Goal: Find contact information: Find contact information

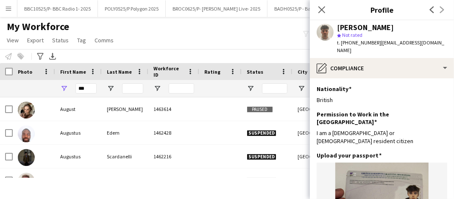
scroll to position [82, 0]
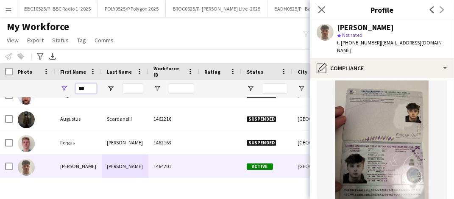
click at [88, 89] on input "***" at bounding box center [86, 89] width 21 height 10
type input "*****"
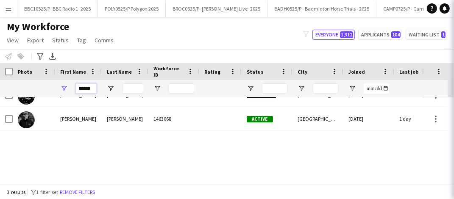
scroll to position [0, 0]
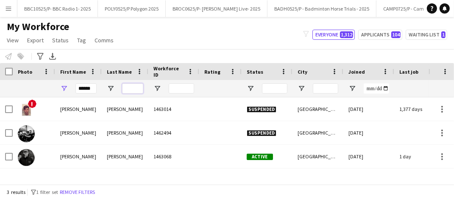
click at [129, 88] on input "Last Name Filter Input" at bounding box center [132, 89] width 21 height 10
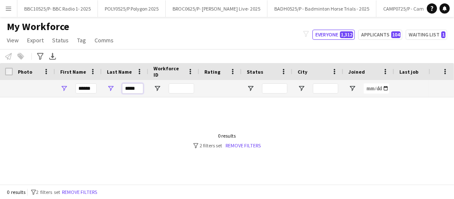
type input "*****"
click at [253, 140] on div "0 results filter-1 2 filters set Remove filters" at bounding box center [228, 141] width 68 height 16
click at [243, 147] on link "Remove filters" at bounding box center [243, 146] width 35 height 6
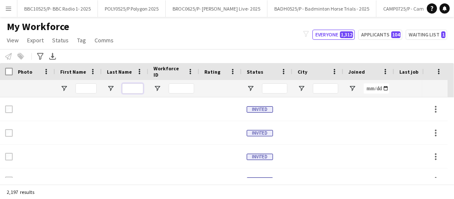
click at [139, 87] on input "Last Name Filter Input" at bounding box center [132, 89] width 21 height 10
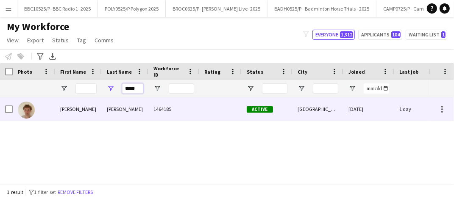
type input "*****"
click at [121, 110] on div "[PERSON_NAME]" at bounding box center [125, 109] width 47 height 23
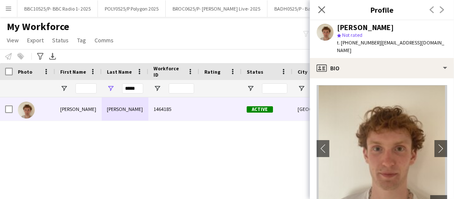
drag, startPoint x: 432, startPoint y: 44, endPoint x: 379, endPoint y: 45, distance: 53.1
click at [379, 45] on div "[PERSON_NAME] star Not rated t. [PHONE_NUMBER] | [EMAIL_ADDRESS][DOMAIN_NAME]" at bounding box center [382, 39] width 144 height 38
copy span "[EMAIL_ADDRESS][DOMAIN_NAME]"
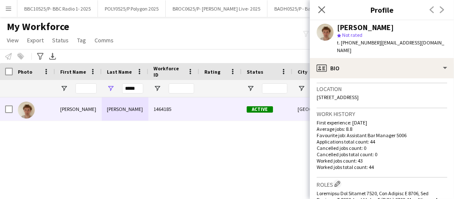
scroll to position [124, 0]
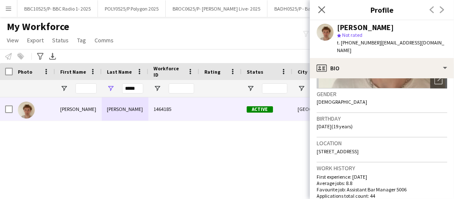
drag, startPoint x: 377, startPoint y: 42, endPoint x: 342, endPoint y: 44, distance: 35.3
click at [342, 44] on span "t. [PHONE_NUMBER]" at bounding box center [359, 42] width 44 height 6
copy span "[PHONE_NUMBER]"
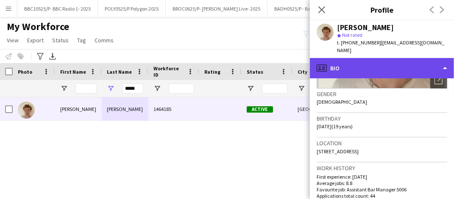
click at [359, 58] on div "profile Bio" at bounding box center [382, 68] width 144 height 20
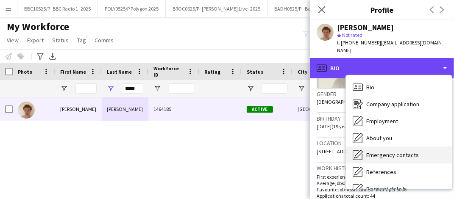
scroll to position [56, 0]
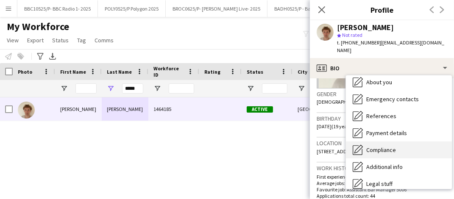
click at [380, 146] on span "Compliance" at bounding box center [382, 150] width 30 height 8
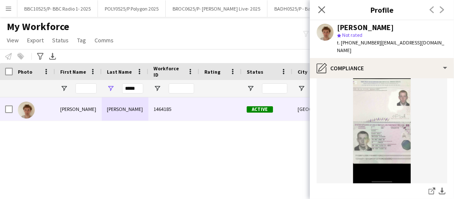
scroll to position [104, 0]
click at [429, 188] on icon "share-external-link-1" at bounding box center [432, 191] width 7 height 7
click at [138, 86] on input "*****" at bounding box center [132, 89] width 21 height 10
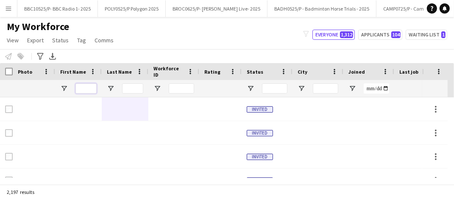
click at [81, 92] on input "First Name Filter Input" at bounding box center [86, 89] width 21 height 10
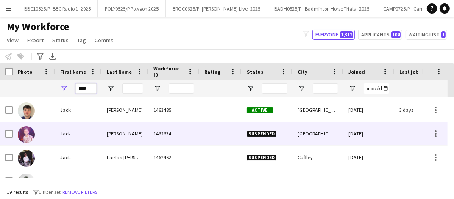
scroll to position [71, 0]
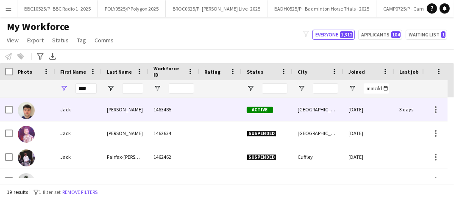
click at [101, 118] on div "Jack" at bounding box center [78, 109] width 47 height 23
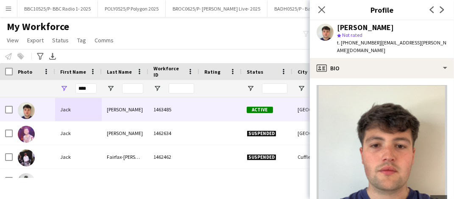
drag, startPoint x: 438, startPoint y: 42, endPoint x: 376, endPoint y: 43, distance: 62.0
click at [376, 43] on div "[PERSON_NAME] star Not rated t. [PHONE_NUMBER] | [EMAIL_ADDRESS][PERSON_NAME][D…" at bounding box center [382, 39] width 144 height 38
copy span "[EMAIL_ADDRESS][PERSON_NAME][DOMAIN_NAME]"
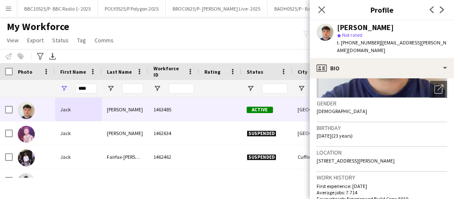
scroll to position [153, 0]
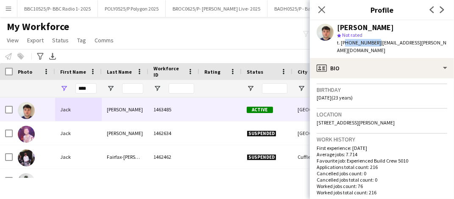
drag, startPoint x: 374, startPoint y: 42, endPoint x: 343, endPoint y: 40, distance: 30.6
click at [343, 40] on span "t. [PHONE_NUMBER]" at bounding box center [359, 42] width 44 height 6
copy span "447490181853"
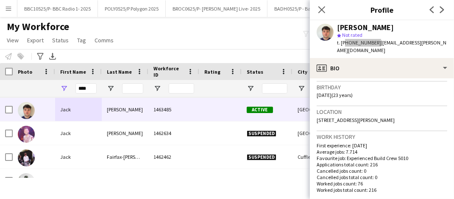
scroll to position [151, 0]
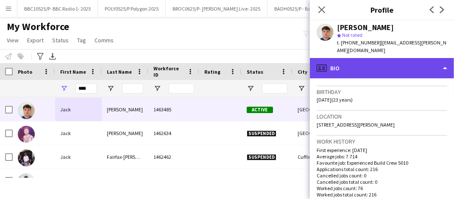
click at [356, 65] on div "profile Bio" at bounding box center [382, 68] width 144 height 20
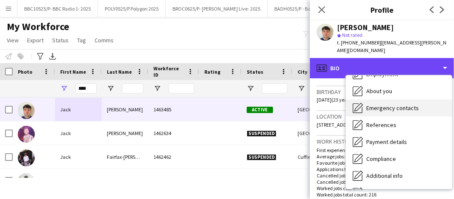
scroll to position [48, 0]
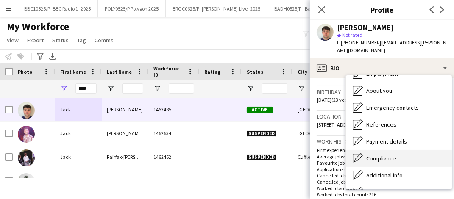
click at [375, 155] on span "Compliance" at bounding box center [382, 159] width 30 height 8
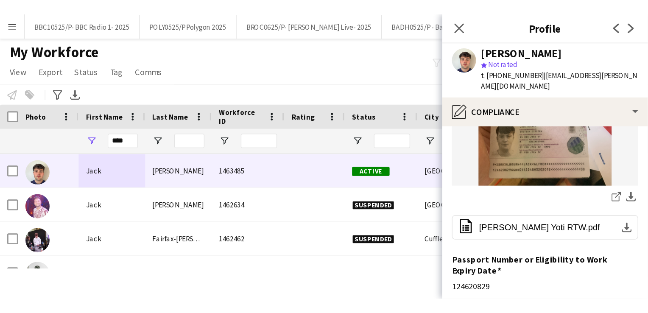
scroll to position [181, 0]
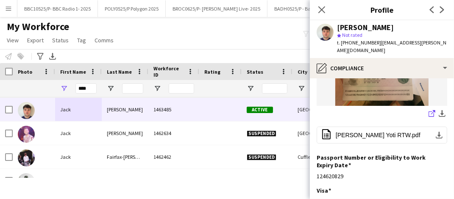
click at [429, 110] on icon "share-external-link-1" at bounding box center [432, 113] width 7 height 7
click at [88, 89] on input "****" at bounding box center [86, 89] width 21 height 10
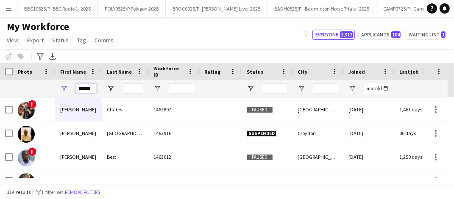
scroll to position [0, 0]
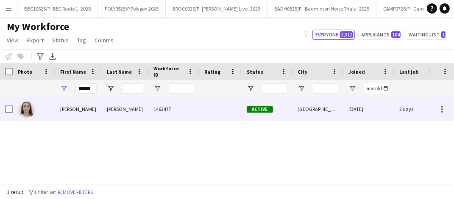
click at [110, 111] on div "[PERSON_NAME]" at bounding box center [125, 109] width 47 height 23
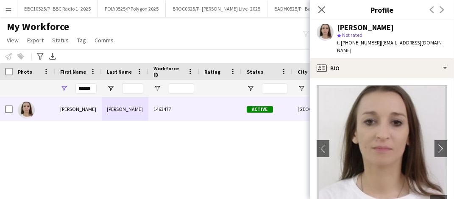
drag, startPoint x: 436, startPoint y: 43, endPoint x: 377, endPoint y: 45, distance: 59.4
click at [377, 45] on div "[PERSON_NAME] star Not rated t. [PHONE_NUMBER] | [EMAIL_ADDRESS][DOMAIN_NAME]" at bounding box center [382, 39] width 144 height 38
copy span "[EMAIL_ADDRESS][DOMAIN_NAME]"
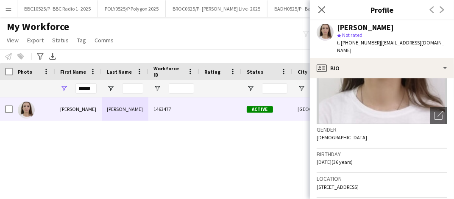
scroll to position [94, 0]
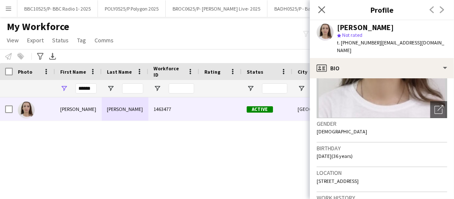
drag, startPoint x: 375, startPoint y: 42, endPoint x: 341, endPoint y: 42, distance: 33.9
click at [341, 42] on div "t. [PHONE_NUMBER] | [EMAIL_ADDRESS][DOMAIN_NAME]" at bounding box center [392, 46] width 110 height 15
copy span "[PHONE_NUMBER]"
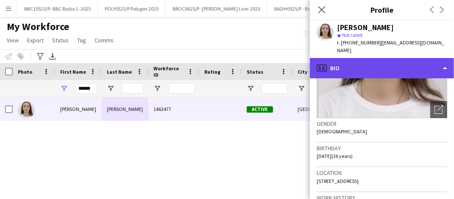
click at [387, 59] on div "profile Bio" at bounding box center [382, 68] width 144 height 20
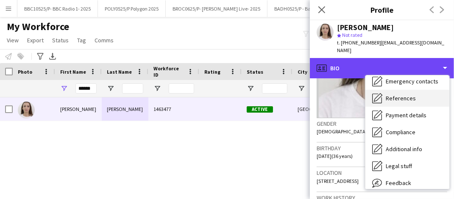
scroll to position [74, 0]
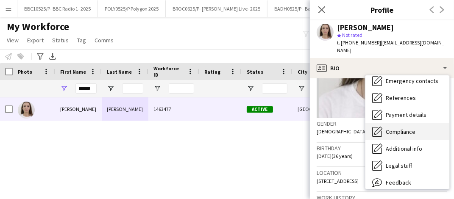
click at [410, 128] on span "Compliance" at bounding box center [401, 132] width 30 height 8
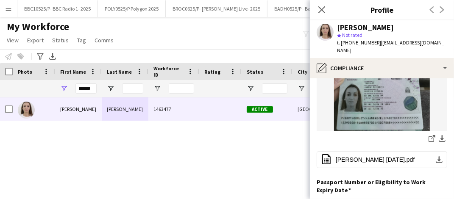
scroll to position [152, 0]
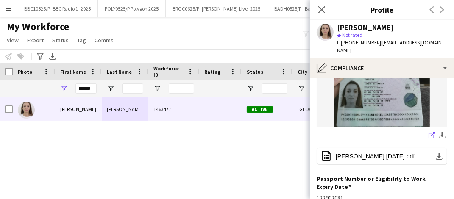
click at [429, 132] on icon "share-external-link-1" at bounding box center [432, 135] width 7 height 7
click at [160, 132] on div "[PERSON_NAME] 1463477 Active [GEOGRAPHIC_DATA] [DATE] 2 days 44 [EMAIL_ADDRESS]…" at bounding box center [214, 138] width 429 height 81
click at [83, 91] on input "******" at bounding box center [86, 89] width 21 height 10
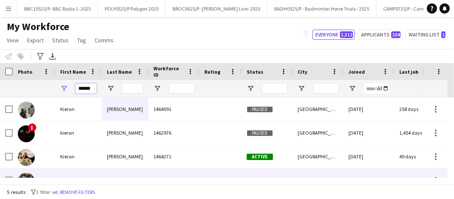
scroll to position [38, 0]
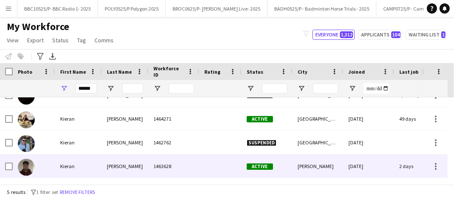
click at [109, 166] on div "[PERSON_NAME]" at bounding box center [125, 166] width 47 height 23
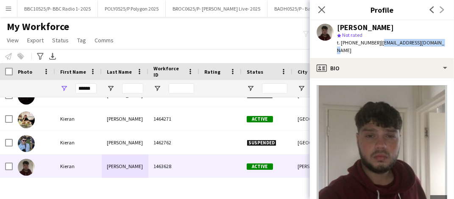
drag, startPoint x: 431, startPoint y: 42, endPoint x: 377, endPoint y: 43, distance: 54.3
click at [377, 43] on div "[PERSON_NAME] star Not rated t. [PHONE_NUMBER] | [EMAIL_ADDRESS][DOMAIN_NAME]" at bounding box center [382, 39] width 144 height 38
copy span "[EMAIL_ADDRESS][DOMAIN_NAME]"
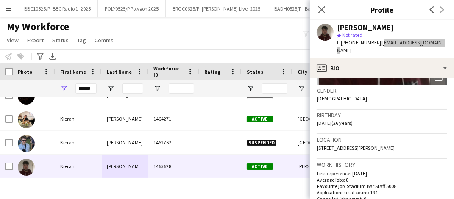
scroll to position [127, 0]
drag, startPoint x: 375, startPoint y: 44, endPoint x: 342, endPoint y: 45, distance: 33.5
click at [342, 45] on div "t. [PHONE_NUMBER] | [EMAIL_ADDRESS][DOMAIN_NAME]" at bounding box center [392, 46] width 110 height 15
copy span "[PHONE_NUMBER]"
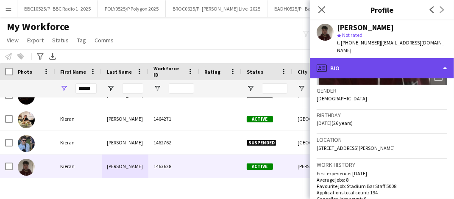
click at [398, 58] on div "profile Bio" at bounding box center [382, 68] width 144 height 20
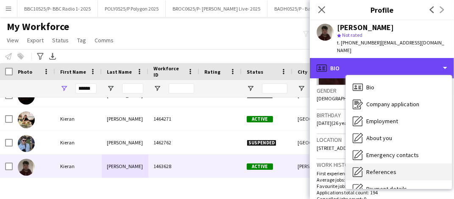
scroll to position [63, 0]
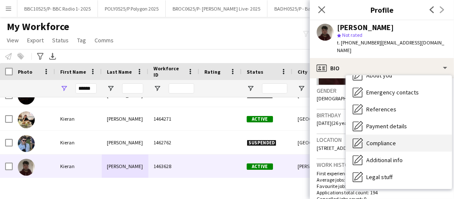
click at [388, 140] on span "Compliance" at bounding box center [382, 144] width 30 height 8
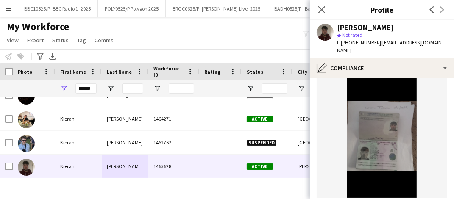
scroll to position [91, 0]
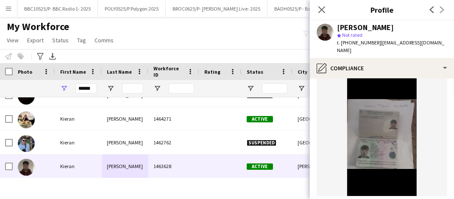
click at [93, 87] on input "******" at bounding box center [86, 89] width 21 height 10
click at [159, 42] on div "My Workforce View Views Default view Details New Starters New starters report N…" at bounding box center [227, 34] width 454 height 29
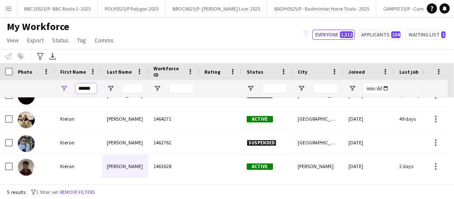
click at [90, 90] on input "******" at bounding box center [86, 89] width 21 height 10
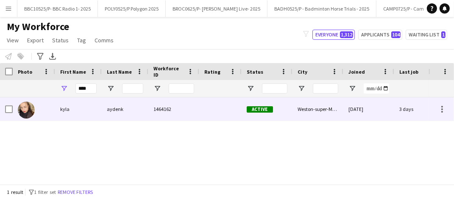
click at [51, 112] on div at bounding box center [34, 109] width 42 height 23
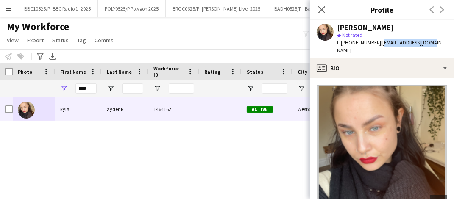
drag, startPoint x: 426, startPoint y: 43, endPoint x: 378, endPoint y: 44, distance: 48.4
click at [378, 44] on div "[PERSON_NAME] star Not rated t. [PHONE_NUMBER] | [EMAIL_ADDRESS][DOMAIN_NAME]" at bounding box center [382, 39] width 144 height 38
copy span "[EMAIL_ADDRESS][DOMAIN_NAME]"
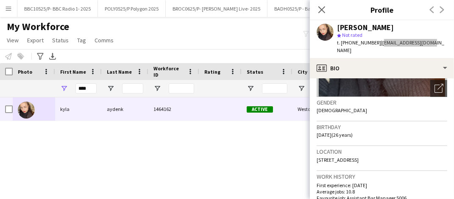
scroll to position [115, 0]
drag, startPoint x: 375, startPoint y: 42, endPoint x: 341, endPoint y: 43, distance: 33.5
click at [341, 43] on span "t. [PHONE_NUMBER]" at bounding box center [359, 42] width 44 height 6
drag, startPoint x: 341, startPoint y: 43, endPoint x: 387, endPoint y: 28, distance: 48.5
click at [387, 28] on div "[PERSON_NAME]" at bounding box center [392, 28] width 110 height 8
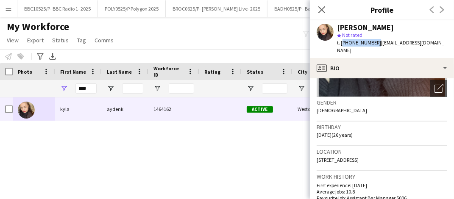
drag, startPoint x: 374, startPoint y: 44, endPoint x: 341, endPoint y: 43, distance: 32.7
click at [341, 43] on span "t. [PHONE_NUMBER]" at bounding box center [359, 42] width 44 height 6
copy span "[PHONE_NUMBER]"
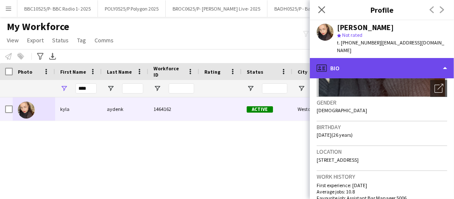
click at [371, 61] on div "profile Bio" at bounding box center [382, 68] width 144 height 20
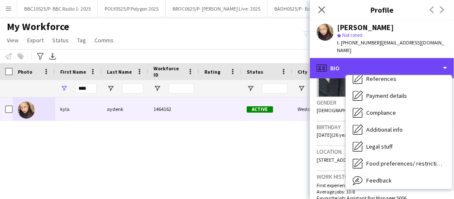
scroll to position [93, 0]
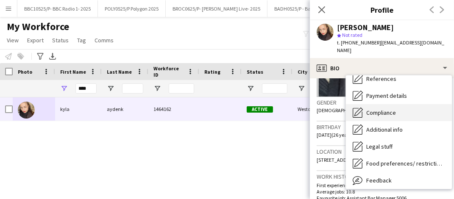
click at [389, 109] on span "Compliance" at bounding box center [382, 113] width 30 height 8
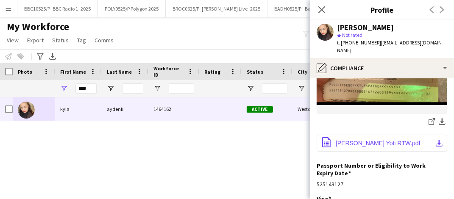
scroll to position [117, 0]
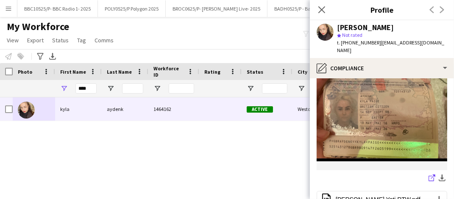
click at [432, 175] on icon at bounding box center [434, 177] width 4 height 4
click at [83, 84] on input "****" at bounding box center [86, 89] width 21 height 10
drag, startPoint x: 89, startPoint y: 88, endPoint x: 76, endPoint y: 84, distance: 13.2
click at [76, 84] on input "****" at bounding box center [86, 89] width 21 height 10
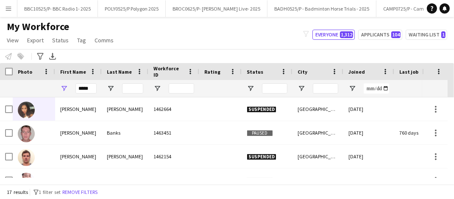
click at [200, 40] on div "My Workforce View Views Default view Details New Starters New starters report N…" at bounding box center [227, 34] width 454 height 29
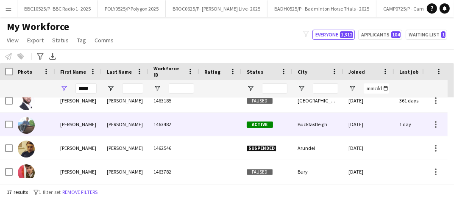
scroll to position [80, 0]
click at [129, 125] on div "[PERSON_NAME]" at bounding box center [125, 124] width 47 height 23
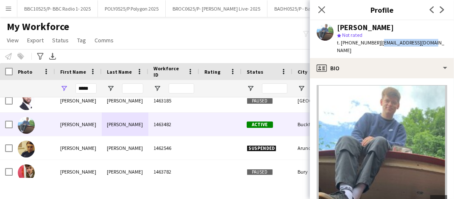
drag, startPoint x: 430, startPoint y: 43, endPoint x: 377, endPoint y: 43, distance: 53.5
click at [377, 43] on div "[PERSON_NAME] star Not rated t. [PHONE_NUMBER] | [EMAIL_ADDRESS][DOMAIN_NAME]" at bounding box center [382, 39] width 144 height 38
drag, startPoint x: 377, startPoint y: 44, endPoint x: 413, endPoint y: 34, distance: 37.9
click at [413, 34] on div "star Not rated" at bounding box center [392, 35] width 110 height 8
drag, startPoint x: 430, startPoint y: 43, endPoint x: 378, endPoint y: 44, distance: 52.2
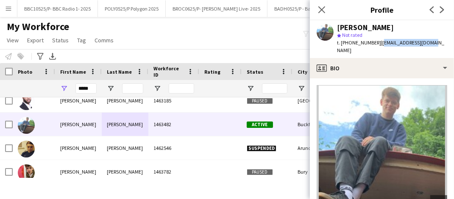
click at [378, 44] on div "[PERSON_NAME] star Not rated t. [PHONE_NUMBER] | [EMAIL_ADDRESS][DOMAIN_NAME]" at bounding box center [382, 39] width 144 height 38
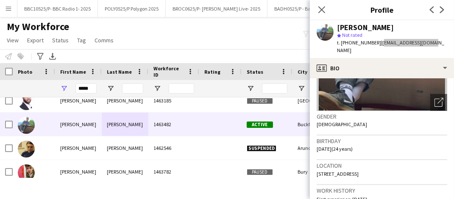
scroll to position [121, 0]
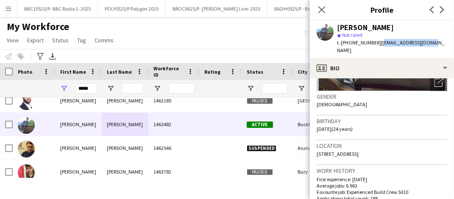
drag, startPoint x: 375, startPoint y: 43, endPoint x: 342, endPoint y: 43, distance: 33.5
click at [342, 43] on div "t. [PHONE_NUMBER] | [EMAIL_ADDRESS][DOMAIN_NAME]" at bounding box center [392, 46] width 110 height 15
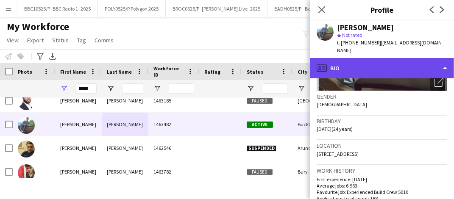
click at [401, 58] on div "profile Bio" at bounding box center [382, 68] width 144 height 20
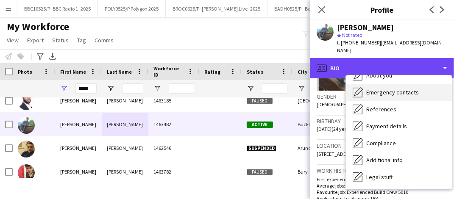
scroll to position [63, 0]
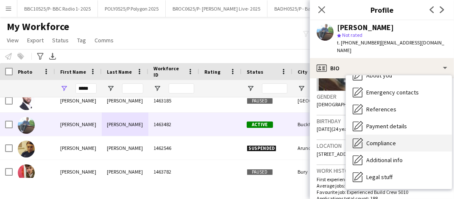
click at [395, 140] on span "Compliance" at bounding box center [382, 144] width 30 height 8
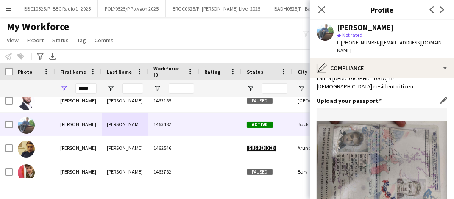
scroll to position [132, 0]
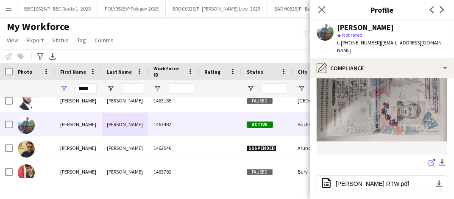
click at [429, 159] on icon "share-external-link-1" at bounding box center [432, 162] width 7 height 7
click at [95, 89] on input "*****" at bounding box center [86, 89] width 21 height 10
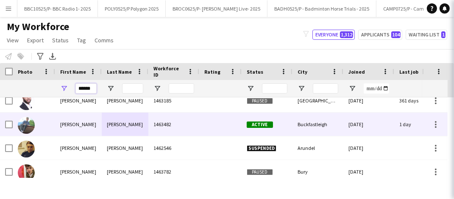
scroll to position [0, 0]
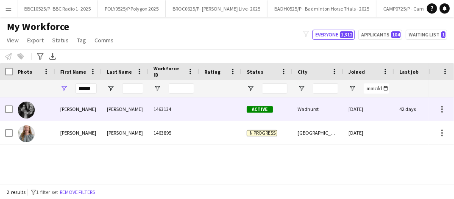
click at [136, 112] on div "[PERSON_NAME]" at bounding box center [125, 109] width 47 height 23
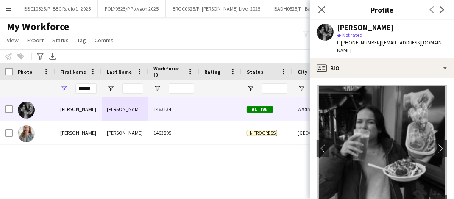
drag, startPoint x: 440, startPoint y: 44, endPoint x: 379, endPoint y: 42, distance: 61.6
click at [379, 42] on div "[PERSON_NAME] star Not rated t. [PHONE_NUMBER] | [EMAIL_ADDRESS][DOMAIN_NAME]" at bounding box center [382, 39] width 144 height 38
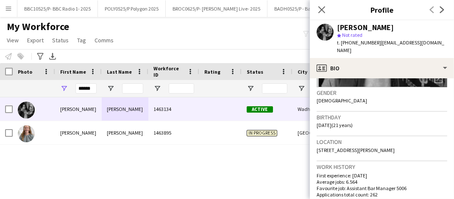
scroll to position [126, 0]
drag, startPoint x: 376, startPoint y: 44, endPoint x: 342, endPoint y: 44, distance: 34.4
click at [342, 44] on span "t. [PHONE_NUMBER]" at bounding box center [359, 42] width 44 height 6
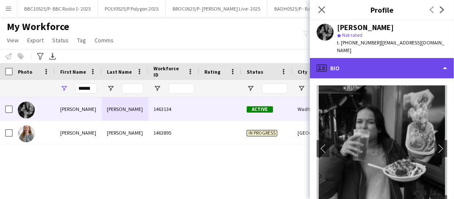
click at [345, 58] on div "profile Bio" at bounding box center [382, 68] width 144 height 20
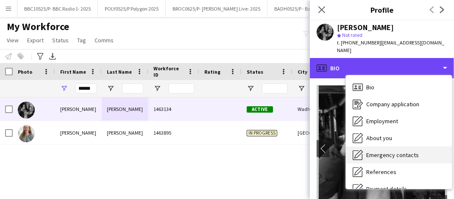
scroll to position [114, 0]
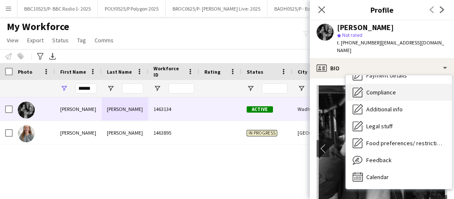
click at [372, 84] on div "Compliance Compliance" at bounding box center [399, 92] width 106 height 17
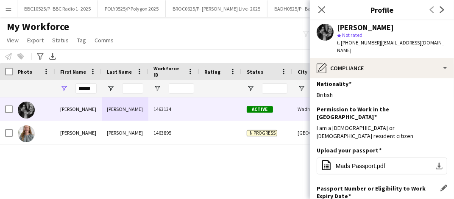
scroll to position [0, 0]
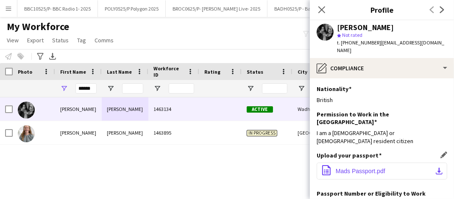
click at [371, 168] on span "Mads Passport.pdf" at bounding box center [361, 171] width 50 height 7
drag, startPoint x: 163, startPoint y: 40, endPoint x: 156, endPoint y: 44, distance: 8.4
click at [163, 40] on div "My Workforce View Views Default view Details New Starters New starters report N…" at bounding box center [227, 34] width 454 height 29
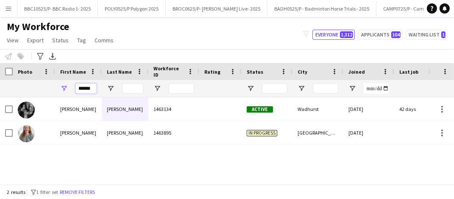
click at [88, 84] on input "******" at bounding box center [86, 89] width 21 height 10
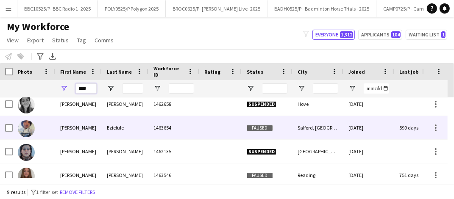
scroll to position [55, 0]
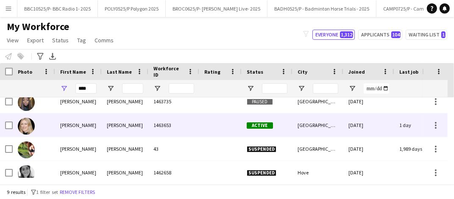
click at [97, 127] on div "[PERSON_NAME]" at bounding box center [78, 125] width 47 height 23
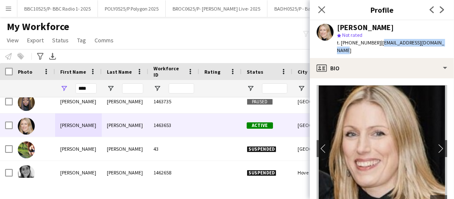
drag, startPoint x: 441, startPoint y: 42, endPoint x: 379, endPoint y: 46, distance: 62.1
click at [379, 46] on div "[PERSON_NAME] star Not rated t. [PHONE_NUMBER] | [EMAIL_ADDRESS][DOMAIN_NAME]" at bounding box center [382, 39] width 144 height 38
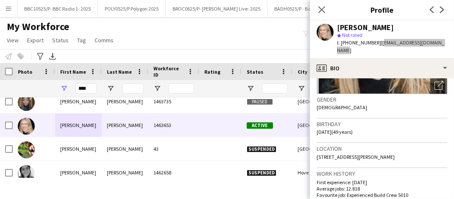
scroll to position [119, 0]
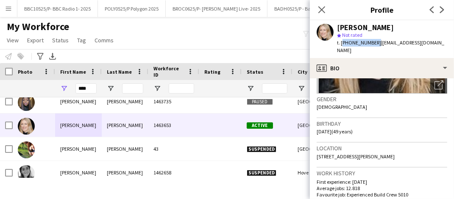
drag, startPoint x: 375, startPoint y: 44, endPoint x: 342, endPoint y: 44, distance: 33.1
click at [342, 44] on span "t. [PHONE_NUMBER]" at bounding box center [359, 42] width 44 height 6
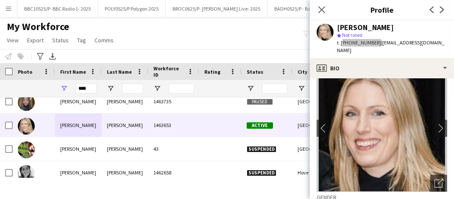
scroll to position [19, 0]
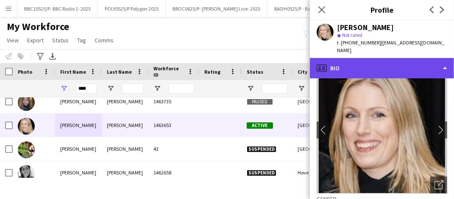
click at [351, 60] on div "profile Bio" at bounding box center [382, 68] width 144 height 20
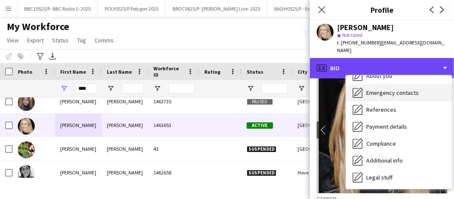
scroll to position [65, 0]
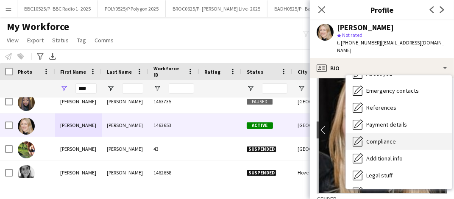
click at [386, 138] on div "Compliance Compliance" at bounding box center [399, 141] width 106 height 17
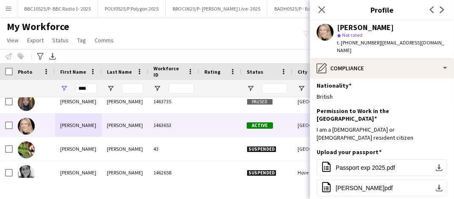
scroll to position [0, 0]
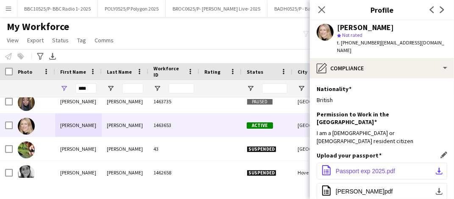
click at [384, 168] on span "Passport exp 2025.pdf" at bounding box center [365, 171] width 59 height 7
click at [190, 44] on div "My Workforce View Views Default view Details New Starters New starters report N…" at bounding box center [227, 34] width 454 height 29
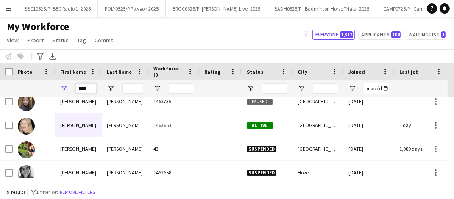
click at [88, 89] on input "****" at bounding box center [86, 89] width 21 height 10
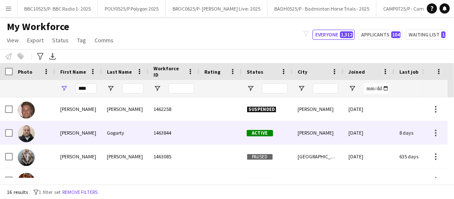
click at [122, 134] on div "Gogarty" at bounding box center [125, 132] width 47 height 23
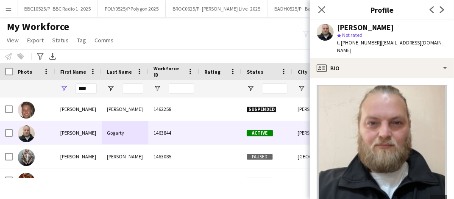
drag, startPoint x: 350, startPoint y: 50, endPoint x: 379, endPoint y: 43, distance: 29.6
click at [379, 43] on div "t. [PHONE_NUMBER] | [PERSON_NAME][EMAIL_ADDRESS][DOMAIN_NAME][PERSON_NAME]" at bounding box center [392, 46] width 110 height 15
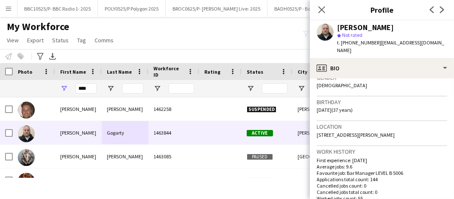
scroll to position [141, 0]
drag, startPoint x: 375, startPoint y: 43, endPoint x: 342, endPoint y: 44, distance: 33.1
click at [342, 44] on div "t. [PHONE_NUMBER] | [PERSON_NAME][EMAIL_ADDRESS][DOMAIN_NAME][PERSON_NAME]" at bounding box center [392, 46] width 110 height 15
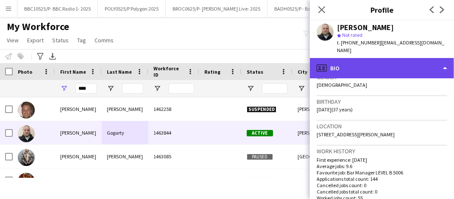
click at [408, 71] on div "profile Bio" at bounding box center [382, 68] width 144 height 20
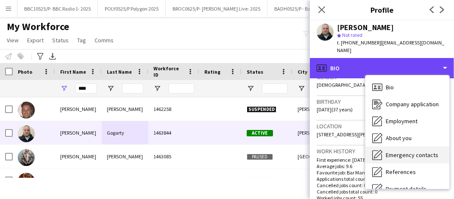
scroll to position [97, 0]
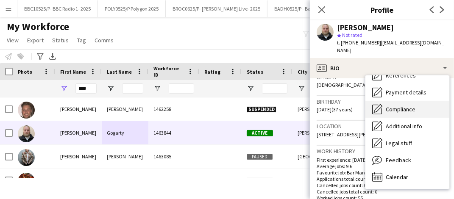
click at [406, 107] on span "Compliance" at bounding box center [401, 110] width 30 height 8
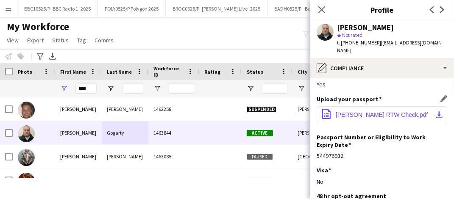
scroll to position [49, 0]
click at [367, 111] on span "[PERSON_NAME] RTW Check.pdf" at bounding box center [382, 114] width 93 height 7
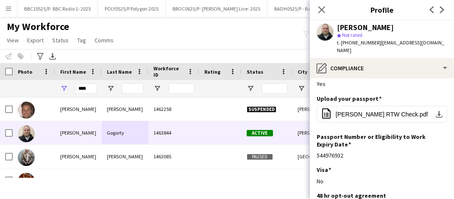
click at [174, 33] on div "My Workforce View Views Default view Details New Starters New starters report N…" at bounding box center [227, 34] width 454 height 29
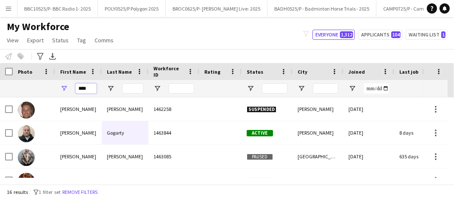
click at [88, 89] on input "****" at bounding box center [86, 89] width 21 height 10
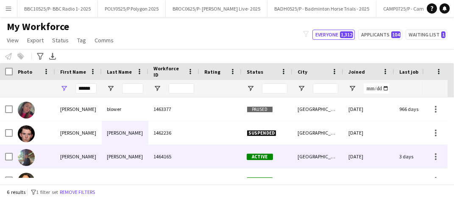
click at [180, 159] on div "1464165" at bounding box center [174, 156] width 51 height 23
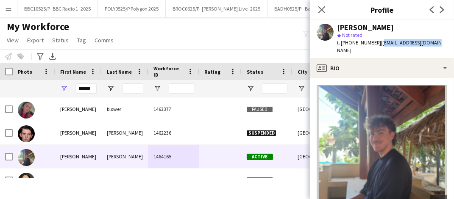
drag, startPoint x: 437, startPoint y: 43, endPoint x: 379, endPoint y: 44, distance: 57.7
click at [379, 44] on div "[PERSON_NAME] star Not rated t. [PHONE_NUMBER] | [EMAIL_ADDRESS][DOMAIN_NAME]" at bounding box center [382, 39] width 144 height 38
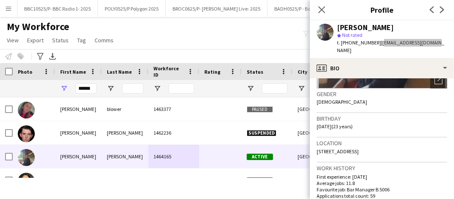
scroll to position [124, 0]
drag, startPoint x: 375, startPoint y: 42, endPoint x: 342, endPoint y: 44, distance: 33.1
click at [342, 44] on div "t. [PHONE_NUMBER] | [EMAIL_ADDRESS][DOMAIN_NAME]" at bounding box center [392, 46] width 110 height 15
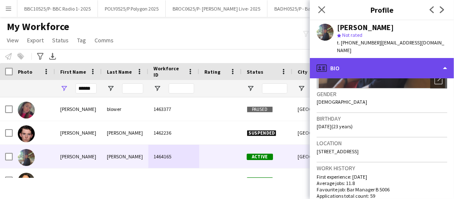
click at [421, 58] on div "profile Bio" at bounding box center [382, 68] width 144 height 20
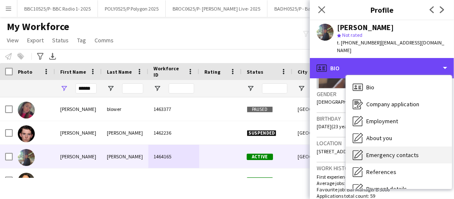
scroll to position [114, 0]
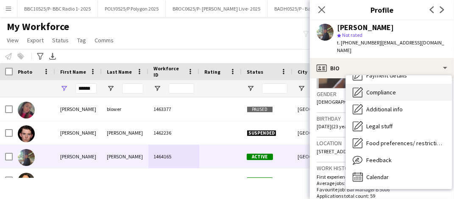
click at [394, 89] on span "Compliance" at bounding box center [382, 93] width 30 height 8
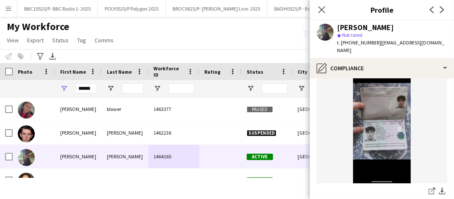
scroll to position [103, 0]
click at [383, 131] on img at bounding box center [382, 122] width 131 height 124
click at [429, 188] on icon "share-external-link-1" at bounding box center [432, 191] width 7 height 7
click at [87, 89] on input "******" at bounding box center [86, 89] width 21 height 10
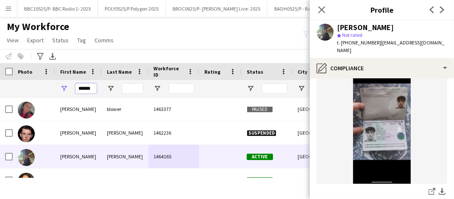
click at [87, 89] on input "******" at bounding box center [86, 89] width 21 height 10
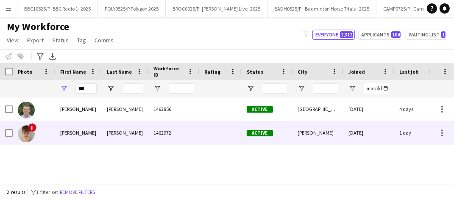
click at [95, 130] on div "[PERSON_NAME]" at bounding box center [78, 132] width 47 height 23
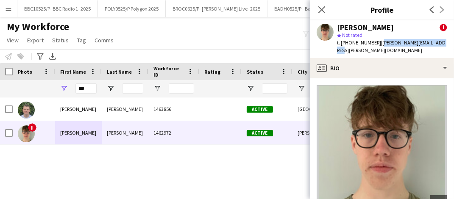
drag, startPoint x: 445, startPoint y: 41, endPoint x: 380, endPoint y: 44, distance: 64.6
click at [380, 44] on div "[PERSON_NAME] ! star Not rated t. [PHONE_NUMBER] | [PERSON_NAME][EMAIL_ADDRESS]…" at bounding box center [382, 39] width 144 height 38
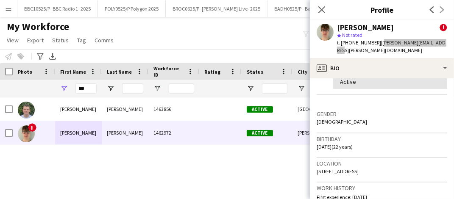
scroll to position [189, 0]
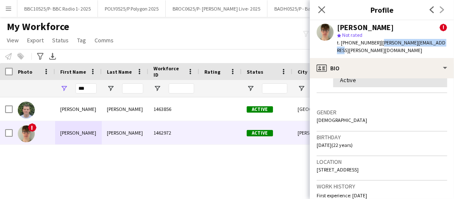
drag, startPoint x: 376, startPoint y: 42, endPoint x: 345, endPoint y: 44, distance: 31.0
click at [345, 44] on span "t. [PHONE_NUMBER]" at bounding box center [359, 42] width 44 height 6
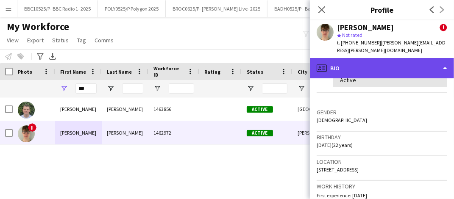
click at [390, 60] on div "profile Bio" at bounding box center [382, 68] width 144 height 20
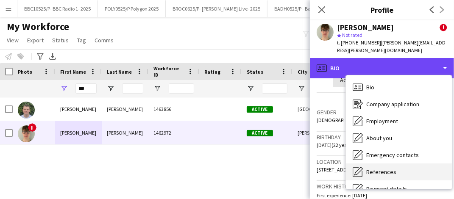
scroll to position [114, 0]
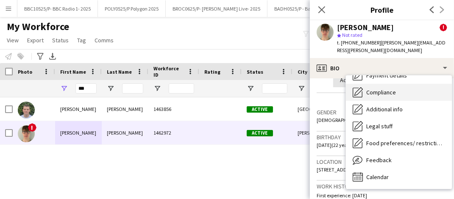
click at [390, 89] on span "Compliance" at bounding box center [382, 93] width 30 height 8
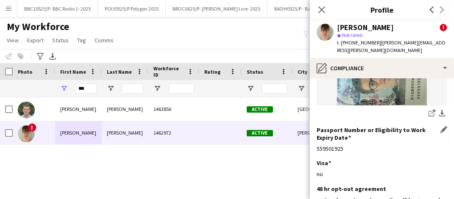
scroll to position [133, 0]
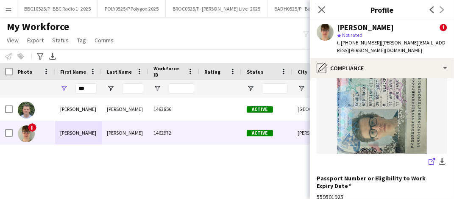
click at [429, 158] on icon "share-external-link-1" at bounding box center [432, 161] width 7 height 7
click at [187, 42] on div "My Workforce View Views Default view Details New Starters New starters report N…" at bounding box center [227, 34] width 454 height 29
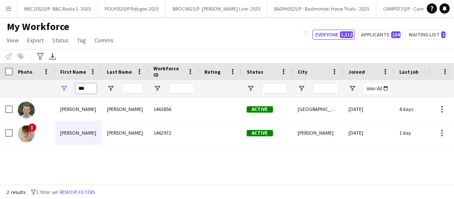
click at [85, 86] on input "***" at bounding box center [86, 89] width 21 height 10
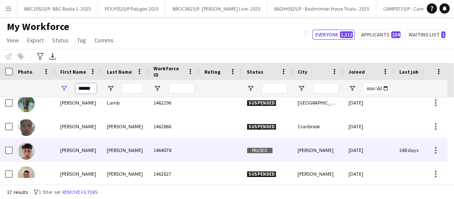
scroll to position [0, 0]
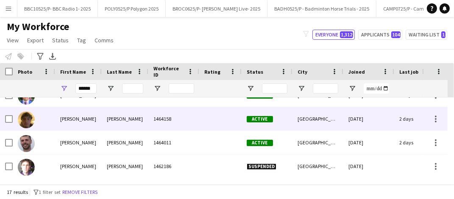
click at [127, 124] on div "[PERSON_NAME]" at bounding box center [125, 118] width 47 height 23
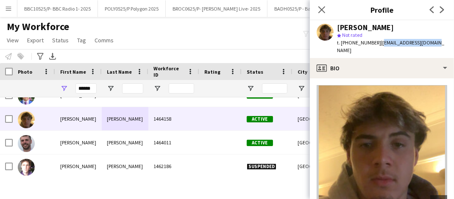
drag, startPoint x: 433, startPoint y: 42, endPoint x: 380, endPoint y: 43, distance: 52.6
click at [380, 43] on div "[PERSON_NAME] star Not rated t. [PHONE_NUMBER] | [EMAIL_ADDRESS][DOMAIN_NAME]" at bounding box center [382, 39] width 144 height 38
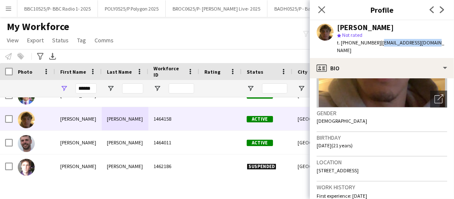
drag, startPoint x: 378, startPoint y: 42, endPoint x: 343, endPoint y: 42, distance: 34.4
click at [343, 42] on div "t. [PHONE_NUMBER] | [EMAIL_ADDRESS][DOMAIN_NAME]" at bounding box center [392, 46] width 110 height 15
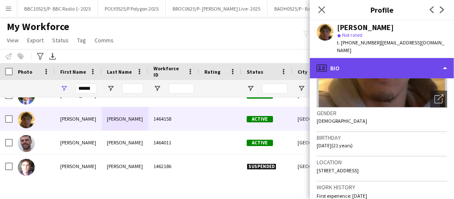
click at [387, 63] on div "profile Bio" at bounding box center [382, 68] width 144 height 20
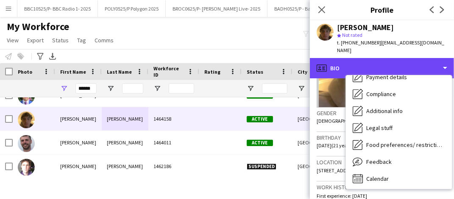
scroll to position [114, 0]
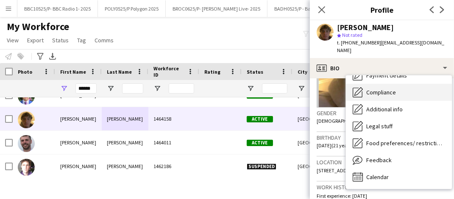
click at [383, 89] on span "Compliance" at bounding box center [382, 93] width 30 height 8
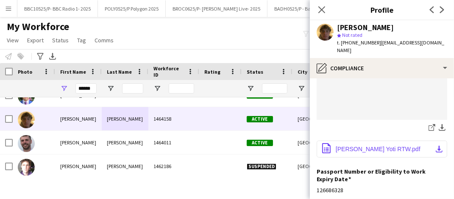
scroll to position [87, 0]
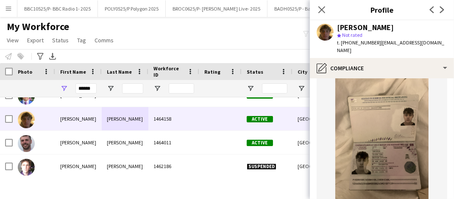
click at [92, 88] on input "******" at bounding box center [86, 89] width 21 height 10
type input "*******"
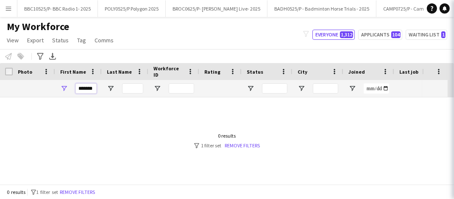
scroll to position [0, 0]
click at [247, 144] on link "Remove filters" at bounding box center [242, 146] width 35 height 6
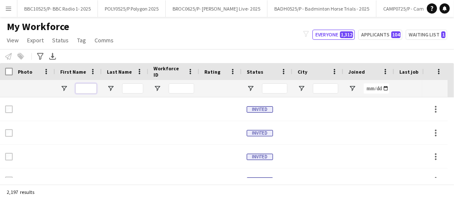
click at [87, 86] on input "First Name Filter Input" at bounding box center [86, 89] width 21 height 10
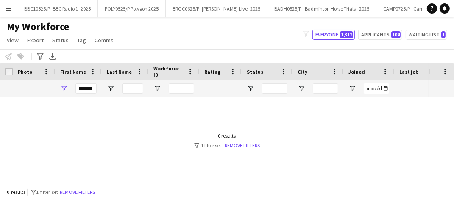
click at [327, 163] on div at bounding box center [214, 138] width 429 height 81
click at [95, 88] on input "*******" at bounding box center [86, 89] width 21 height 10
type input "*"
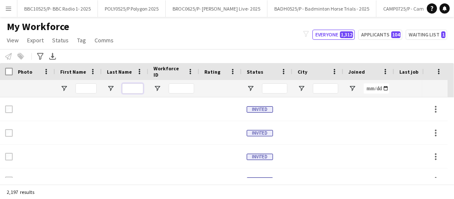
click at [132, 88] on input "Last Name Filter Input" at bounding box center [132, 89] width 21 height 10
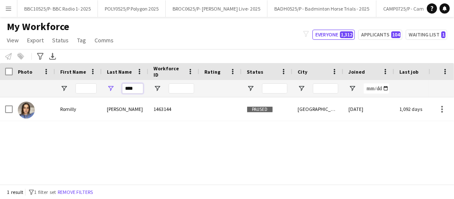
type input "****"
click at [317, 160] on div "[PERSON_NAME] 1463144 Paused London [DATE] 1,092 days 0 [PERSON_NAME][EMAIL_ADD…" at bounding box center [214, 138] width 429 height 81
click at [134, 87] on input "****" at bounding box center [132, 89] width 21 height 10
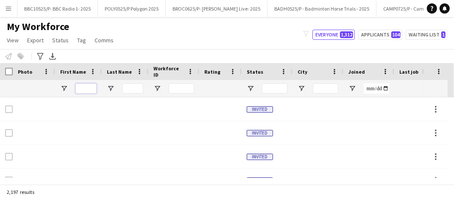
click at [84, 87] on input "First Name Filter Input" at bounding box center [86, 89] width 21 height 10
type input "*"
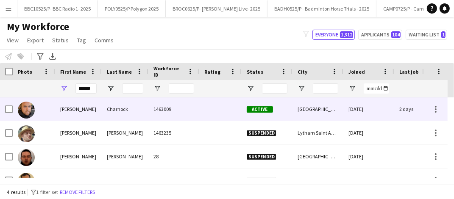
click at [165, 110] on div "1463009" at bounding box center [174, 109] width 51 height 23
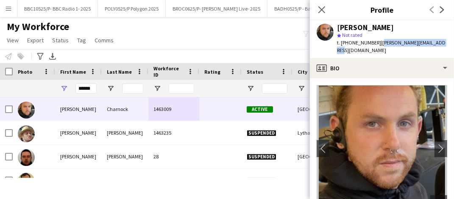
drag, startPoint x: 439, startPoint y: 41, endPoint x: 378, endPoint y: 42, distance: 61.1
click at [378, 42] on div "[PERSON_NAME] star Not rated t. [PHONE_NUMBER] | [PERSON_NAME][EMAIL_ADDRESS][D…" at bounding box center [382, 39] width 144 height 38
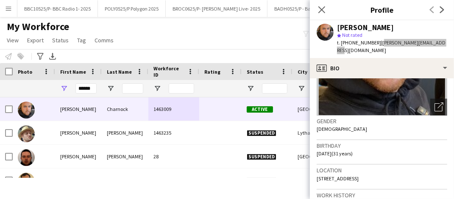
scroll to position [106, 0]
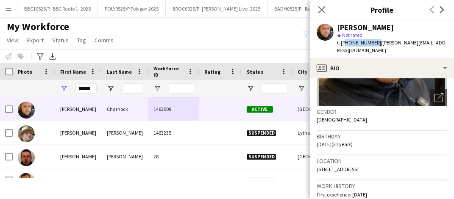
drag, startPoint x: 374, startPoint y: 43, endPoint x: 344, endPoint y: 43, distance: 29.7
click at [344, 43] on span "t. [PHONE_NUMBER]" at bounding box center [359, 42] width 44 height 6
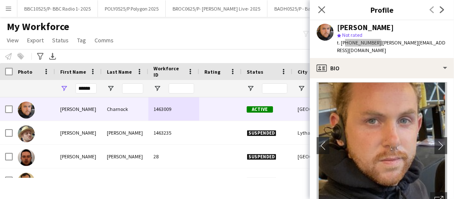
scroll to position [0, 0]
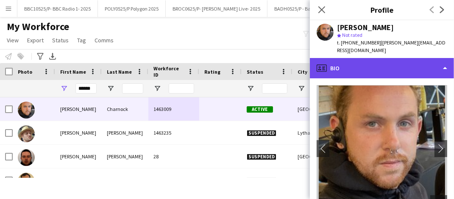
click at [377, 61] on div "profile Bio" at bounding box center [382, 68] width 144 height 20
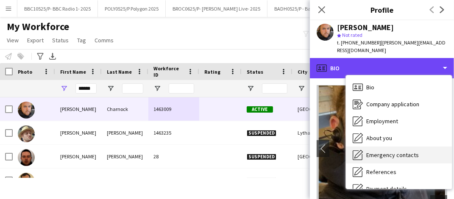
scroll to position [114, 0]
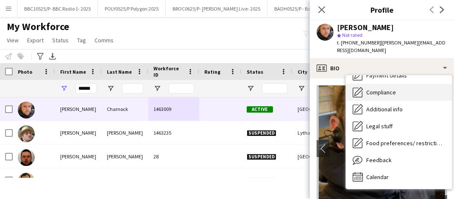
click at [389, 89] on span "Compliance" at bounding box center [382, 93] width 30 height 8
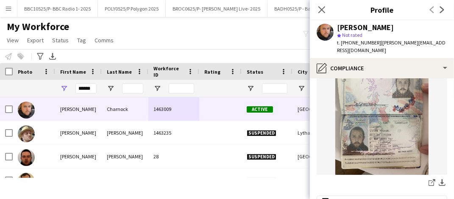
scroll to position [112, 0]
click at [429, 181] on icon at bounding box center [432, 184] width 6 height 6
click at [88, 91] on input "******" at bounding box center [86, 89] width 21 height 10
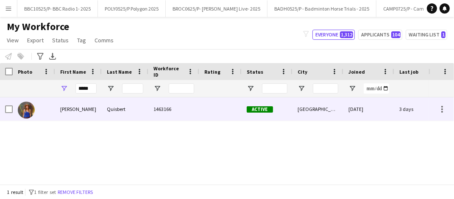
click at [104, 107] on div "Quisbert" at bounding box center [125, 109] width 47 height 23
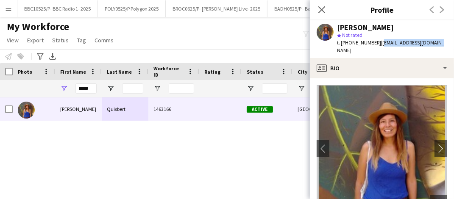
drag, startPoint x: 435, startPoint y: 40, endPoint x: 377, endPoint y: 43, distance: 57.8
click at [377, 43] on div "[PERSON_NAME] star Not rated t. [PHONE_NUMBER] | [EMAIL_ADDRESS][DOMAIN_NAME]" at bounding box center [382, 39] width 144 height 38
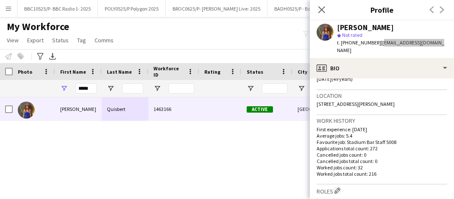
scroll to position [127, 0]
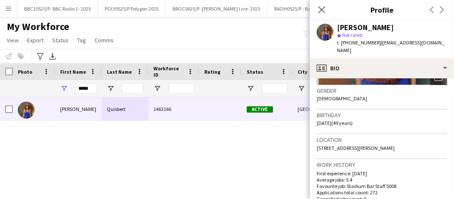
click at [374, 45] on span "t. [PHONE_NUMBER]" at bounding box center [359, 42] width 44 height 6
drag, startPoint x: 374, startPoint y: 44, endPoint x: 343, endPoint y: 44, distance: 30.6
click at [343, 44] on span "t. [PHONE_NUMBER]" at bounding box center [359, 42] width 44 height 6
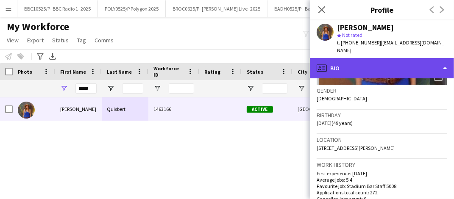
click at [387, 61] on div "profile Bio" at bounding box center [382, 68] width 144 height 20
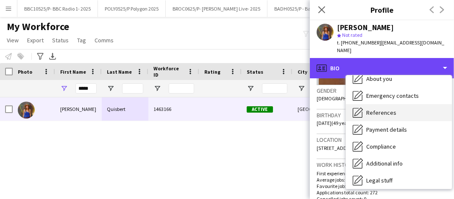
scroll to position [59, 0]
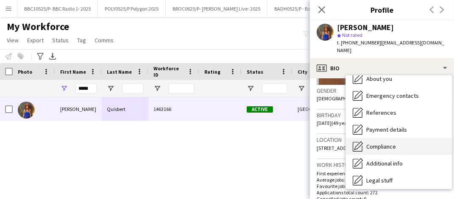
click at [379, 143] on span "Compliance" at bounding box center [382, 147] width 30 height 8
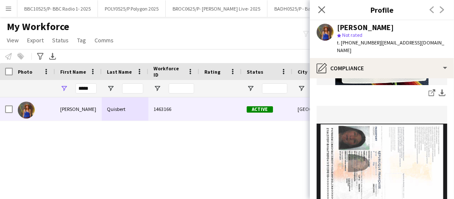
scroll to position [216, 0]
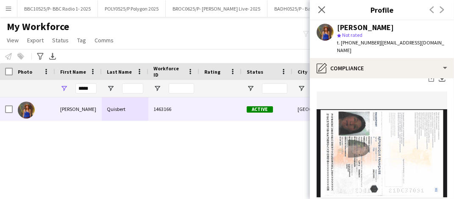
click at [360, 135] on img at bounding box center [382, 153] width 131 height 88
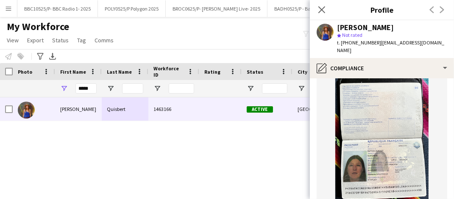
scroll to position [86, 0]
click at [91, 90] on input "*****" at bounding box center [86, 89] width 21 height 10
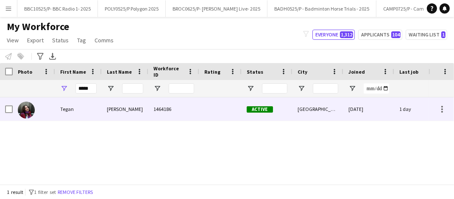
click at [117, 115] on div "[PERSON_NAME]" at bounding box center [125, 109] width 47 height 23
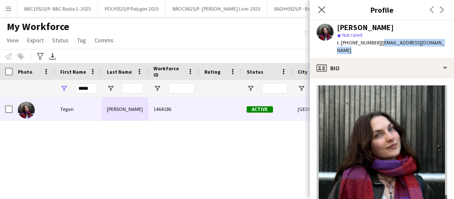
drag, startPoint x: 442, startPoint y: 43, endPoint x: 377, endPoint y: 45, distance: 65.4
click at [377, 45] on div "[PERSON_NAME]-[PERSON_NAME] star Not rated t. [PHONE_NUMBER] | [EMAIL_ADDRESS][…" at bounding box center [382, 39] width 144 height 38
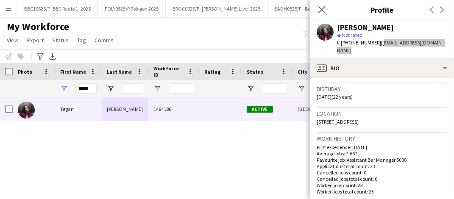
scroll to position [153, 0]
drag, startPoint x: 374, startPoint y: 42, endPoint x: 341, endPoint y: 43, distance: 32.7
click at [341, 43] on span "t. [PHONE_NUMBER]" at bounding box center [359, 42] width 44 height 6
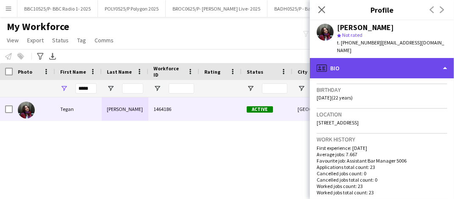
click at [365, 58] on div "profile Bio" at bounding box center [382, 68] width 144 height 20
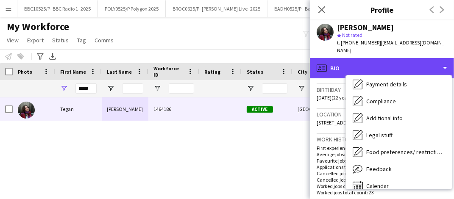
scroll to position [105, 0]
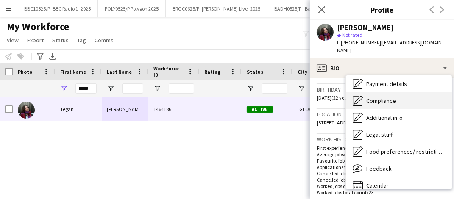
click at [385, 97] on span "Compliance" at bounding box center [382, 101] width 30 height 8
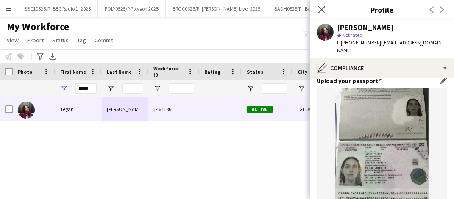
scroll to position [98, 0]
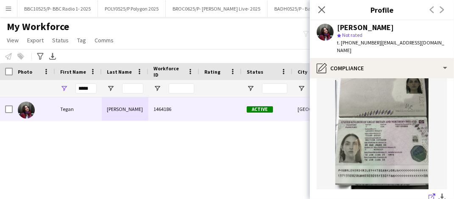
click at [429, 194] on icon "share-external-link-1" at bounding box center [432, 197] width 7 height 7
click at [90, 89] on input "*****" at bounding box center [86, 89] width 21 height 10
type input "*"
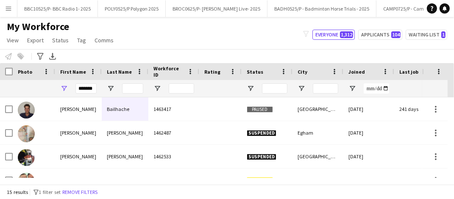
click at [178, 47] on div "My Workforce View Views Default view Details New Starters New starters report N…" at bounding box center [227, 34] width 454 height 29
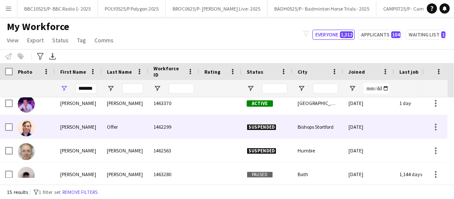
scroll to position [220, 0]
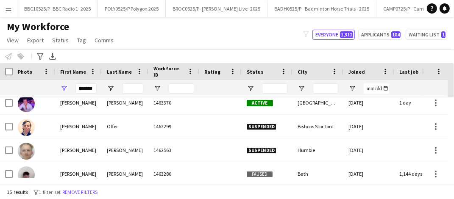
click at [240, 35] on div "My Workforce View Views Default view Details New Starters New starters report N…" at bounding box center [227, 34] width 454 height 29
click at [90, 87] on input "*******" at bounding box center [86, 89] width 21 height 10
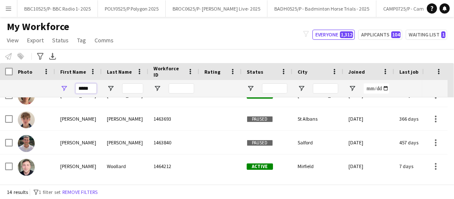
scroll to position [193, 0]
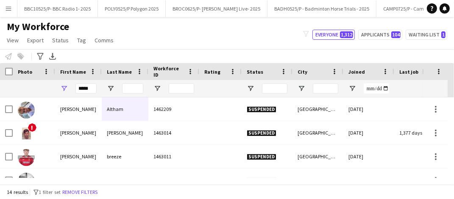
click at [254, 45] on div "My Workforce View Views Default view Details New Starters New starters report N…" at bounding box center [227, 34] width 454 height 29
drag, startPoint x: 91, startPoint y: 89, endPoint x: 83, endPoint y: 89, distance: 8.5
click at [83, 89] on input "*****" at bounding box center [86, 89] width 21 height 10
type input "*"
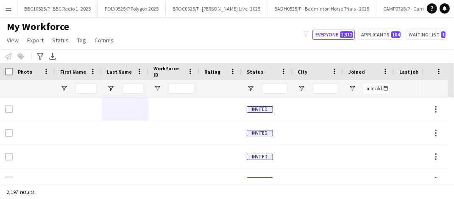
click at [266, 39] on div "My Workforce View Views Default view Details New Starters New starters report N…" at bounding box center [227, 34] width 454 height 29
click at [131, 87] on input "Last Name Filter Input" at bounding box center [132, 89] width 21 height 10
paste input "**********"
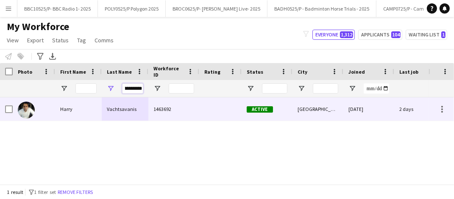
type input "**********"
click at [122, 114] on div "Vachtsavanis" at bounding box center [125, 109] width 47 height 23
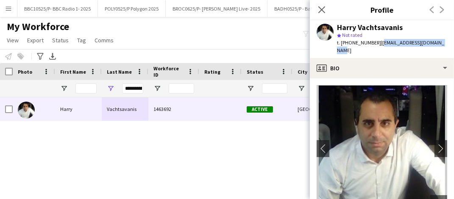
drag, startPoint x: 443, startPoint y: 42, endPoint x: 379, endPoint y: 42, distance: 64.5
click at [379, 42] on div "Ηarry Vachtsavanis star Not rated t. [PHONE_NUMBER] | [EMAIL_ADDRESS][DOMAIN_NA…" at bounding box center [382, 39] width 144 height 38
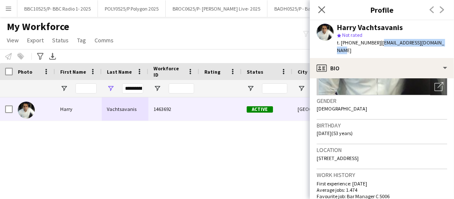
drag, startPoint x: 375, startPoint y: 43, endPoint x: 341, endPoint y: 44, distance: 34.4
click at [341, 44] on div "t. [PHONE_NUMBER] | [EMAIL_ADDRESS][DOMAIN_NAME]" at bounding box center [392, 46] width 110 height 15
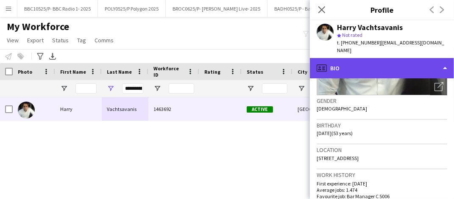
click at [389, 58] on div "profile Bio" at bounding box center [382, 68] width 144 height 20
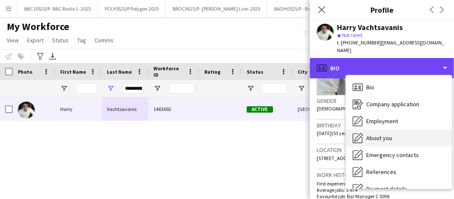
scroll to position [77, 0]
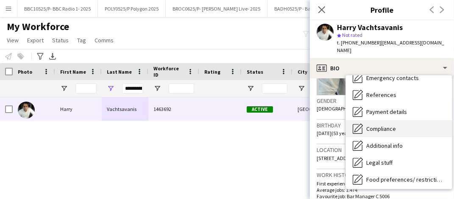
click at [392, 126] on div "Compliance Compliance" at bounding box center [399, 129] width 106 height 17
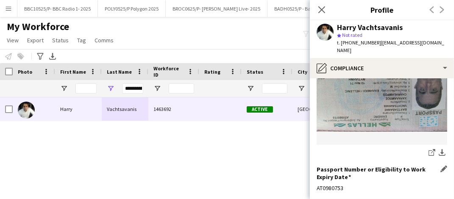
scroll to position [143, 0]
drag, startPoint x: 343, startPoint y: 168, endPoint x: 313, endPoint y: 167, distance: 30.1
click at [313, 167] on app-section-data-types "Nationality Edit this field Greek Permission to Work in the [GEOGRAPHIC_DATA] E…" at bounding box center [382, 139] width 144 height 121
drag, startPoint x: 313, startPoint y: 167, endPoint x: 323, endPoint y: 167, distance: 9.3
click at [429, 149] on icon "share-external-link-1" at bounding box center [432, 152] width 7 height 7
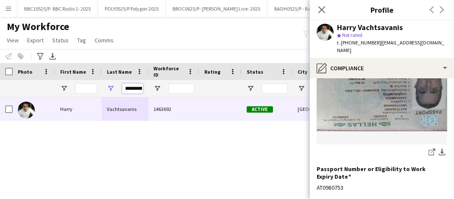
click at [135, 90] on input "**********" at bounding box center [132, 89] width 21 height 10
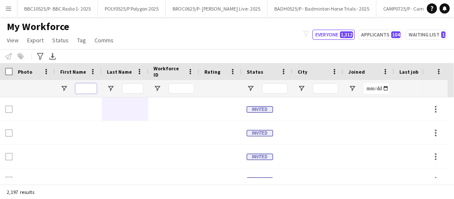
click at [90, 85] on input "First Name Filter Input" at bounding box center [86, 89] width 21 height 10
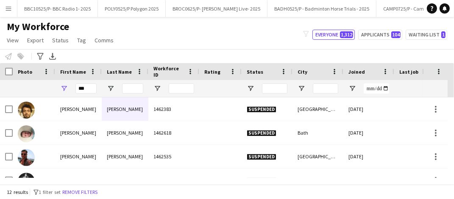
click at [244, 39] on div "My Workforce View Views Default view Details New Starters New starters report N…" at bounding box center [227, 34] width 454 height 29
click at [89, 89] on input "***" at bounding box center [86, 89] width 21 height 10
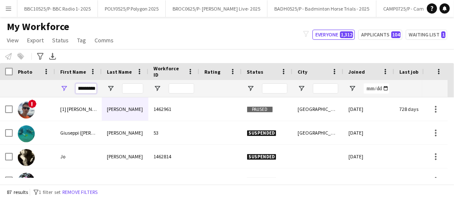
scroll to position [0, 5]
type input "*********"
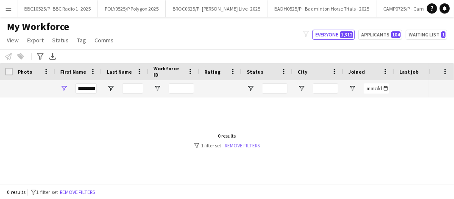
scroll to position [0, 0]
click at [236, 147] on link "Remove filters" at bounding box center [242, 146] width 35 height 6
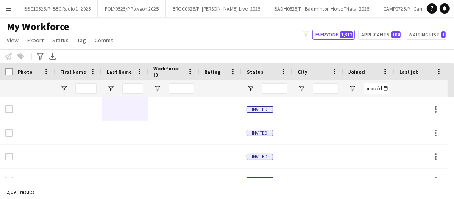
click at [244, 42] on div "My Workforce View Views Default view Details New Starters New starters report N…" at bounding box center [227, 34] width 454 height 29
click at [81, 89] on input "First Name Filter Input" at bounding box center [86, 89] width 21 height 10
paste input "********"
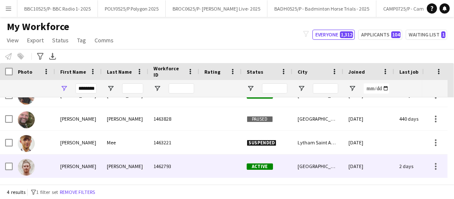
click at [161, 160] on div "1462793" at bounding box center [174, 166] width 51 height 23
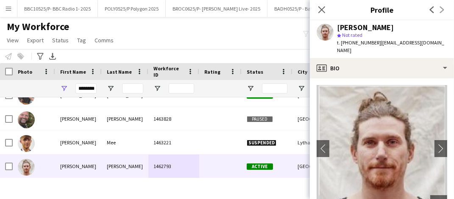
drag, startPoint x: 429, startPoint y: 44, endPoint x: 377, endPoint y: 44, distance: 51.8
click at [377, 44] on div "[PERSON_NAME] star Not rated t. [PHONE_NUMBER] | [EMAIL_ADDRESS][DOMAIN_NAME]" at bounding box center [382, 39] width 144 height 38
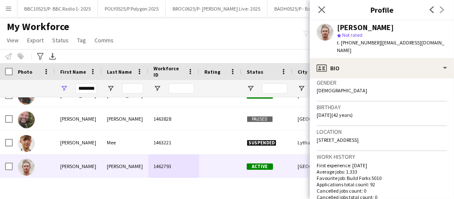
scroll to position [136, 0]
drag, startPoint x: 374, startPoint y: 44, endPoint x: 345, endPoint y: 42, distance: 29.3
click at [345, 42] on span "t. [PHONE_NUMBER]" at bounding box center [359, 42] width 44 height 6
drag, startPoint x: 345, startPoint y: 42, endPoint x: 340, endPoint y: 47, distance: 6.6
click at [340, 47] on div "[PERSON_NAME] star Not rated t. [PHONE_NUMBER] | [EMAIL_ADDRESS][DOMAIN_NAME]" at bounding box center [382, 39] width 144 height 38
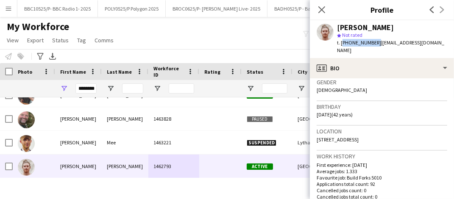
drag, startPoint x: 342, startPoint y: 44, endPoint x: 375, endPoint y: 44, distance: 33.1
click at [375, 44] on span "t. [PHONE_NUMBER]" at bounding box center [359, 42] width 44 height 6
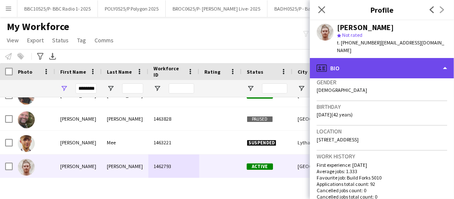
click at [401, 59] on div "profile Bio" at bounding box center [382, 68] width 144 height 20
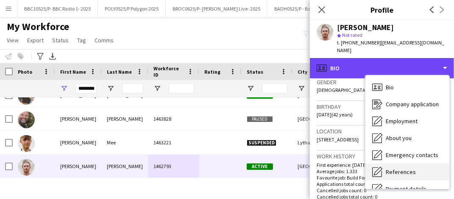
scroll to position [97, 0]
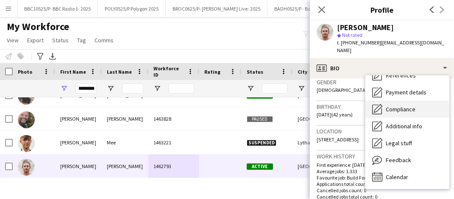
click at [402, 106] on span "Compliance" at bounding box center [401, 110] width 30 height 8
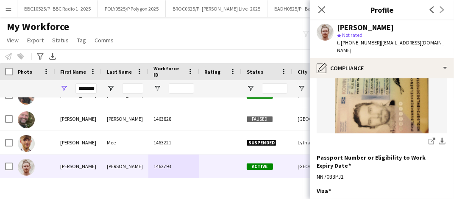
scroll to position [146, 0]
drag, startPoint x: 346, startPoint y: 163, endPoint x: 316, endPoint y: 162, distance: 30.6
click at [316, 162] on app-section-data-types "Nationality Edit this field Dutch Permission to Work in the [GEOGRAPHIC_DATA] E…" at bounding box center [382, 139] width 144 height 121
click at [429, 138] on icon "share-external-link-1" at bounding box center [432, 141] width 7 height 7
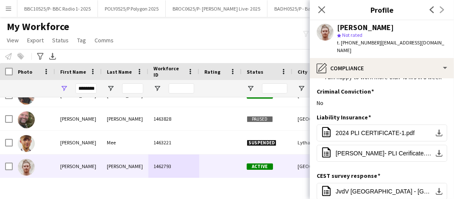
scroll to position [381, 0]
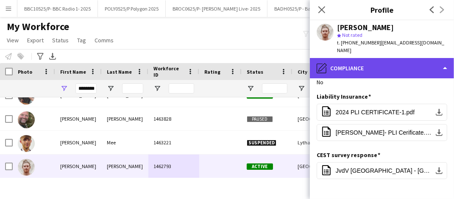
click at [398, 66] on div "pencil4 Compliance" at bounding box center [382, 68] width 144 height 20
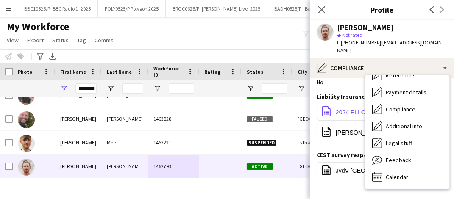
click at [358, 109] on span "2024 PLI CERTIFICATE-1.pdf" at bounding box center [375, 112] width 79 height 7
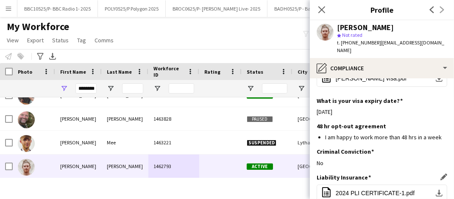
scroll to position [281, 0]
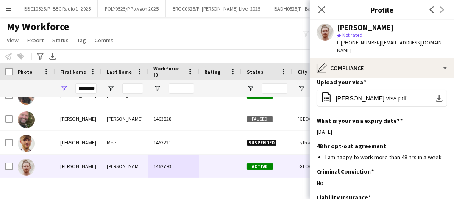
click at [243, 28] on div "My Workforce View Views Default view Details New Starters New starters report N…" at bounding box center [227, 34] width 454 height 29
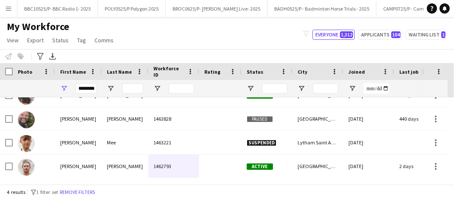
click at [294, 38] on div "My Workforce View Views Default view Details New Starters New starters report N…" at bounding box center [227, 34] width 454 height 29
click at [84, 90] on input "********" at bounding box center [86, 89] width 21 height 10
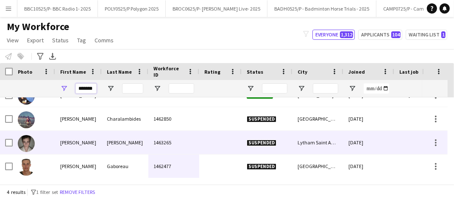
scroll to position [0, 0]
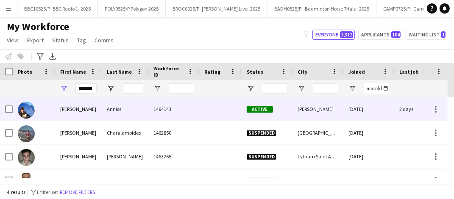
click at [126, 108] on div "Anniss" at bounding box center [125, 109] width 47 height 23
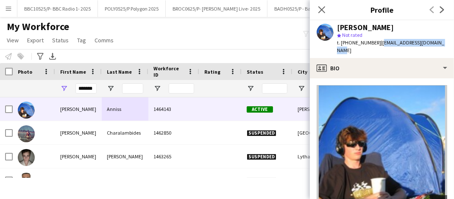
drag, startPoint x: 445, startPoint y: 40, endPoint x: 380, endPoint y: 42, distance: 64.5
click at [380, 42] on div "[PERSON_NAME] star Not rated t. [PHONE_NUMBER] | [EMAIL_ADDRESS][DOMAIN_NAME]" at bounding box center [382, 39] width 144 height 38
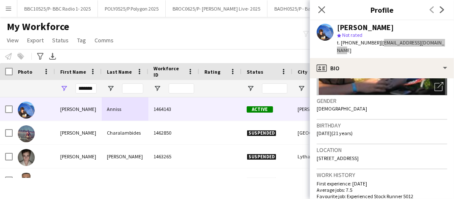
scroll to position [154, 0]
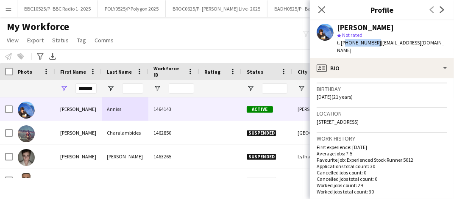
drag, startPoint x: 375, startPoint y: 44, endPoint x: 343, endPoint y: 44, distance: 32.3
click at [343, 44] on span "t. [PHONE_NUMBER]" at bounding box center [359, 42] width 44 height 6
drag, startPoint x: 343, startPoint y: 44, endPoint x: 325, endPoint y: 50, distance: 18.7
click at [325, 50] on div "[PERSON_NAME] star Not rated t. [PHONE_NUMBER] | [EMAIL_ADDRESS][DOMAIN_NAME]" at bounding box center [382, 39] width 144 height 38
drag, startPoint x: 379, startPoint y: 42, endPoint x: 342, endPoint y: 41, distance: 36.5
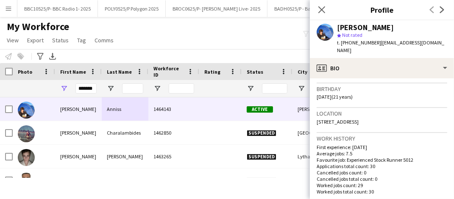
click at [342, 41] on div "t. [PHONE_NUMBER] | [EMAIL_ADDRESS][DOMAIN_NAME]" at bounding box center [392, 46] width 110 height 15
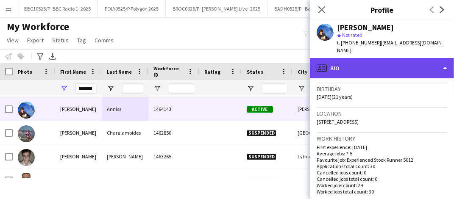
click at [385, 58] on div "profile Bio" at bounding box center [382, 68] width 144 height 20
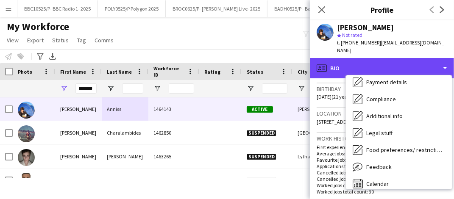
scroll to position [114, 0]
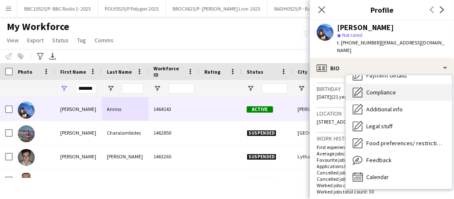
click at [389, 89] on span "Compliance" at bounding box center [382, 93] width 30 height 8
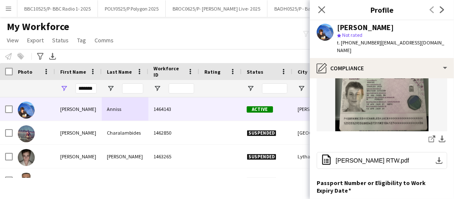
scroll to position [157, 0]
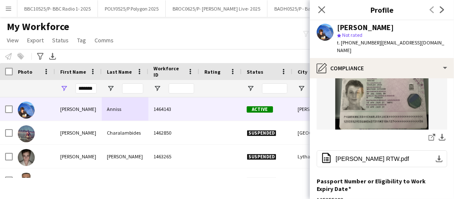
drag, startPoint x: 352, startPoint y: 179, endPoint x: 316, endPoint y: 177, distance: 36.6
click at [316, 177] on app-section-data-types "Nationality Edit this field British Permission to Work in the [GEOGRAPHIC_DATA]…" at bounding box center [382, 139] width 144 height 121
click at [429, 134] on icon "share-external-link-1" at bounding box center [432, 137] width 7 height 7
click at [267, 32] on div "My Workforce View Views Default view Details New Starters New starters report N…" at bounding box center [227, 34] width 454 height 29
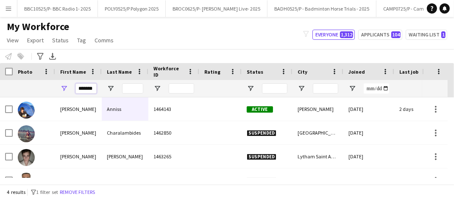
click at [80, 89] on input "*******" at bounding box center [86, 89] width 21 height 10
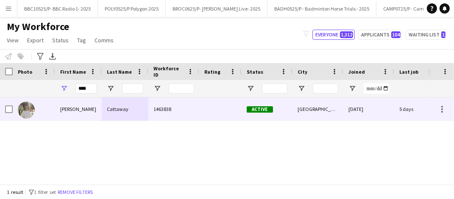
click at [224, 111] on div at bounding box center [220, 109] width 42 height 23
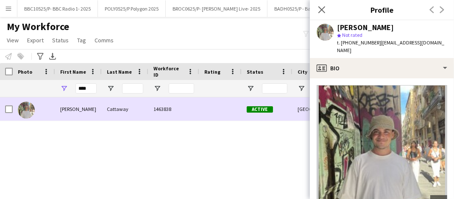
click at [140, 115] on div "Cattaway" at bounding box center [125, 109] width 47 height 23
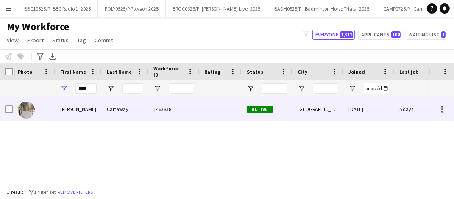
click at [140, 115] on div "Cattaway" at bounding box center [125, 109] width 47 height 23
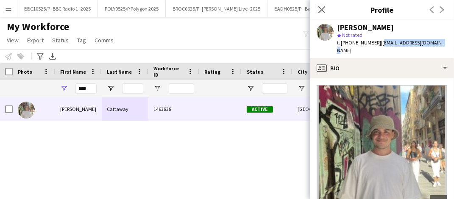
drag, startPoint x: 436, startPoint y: 42, endPoint x: 378, endPoint y: 45, distance: 58.2
click at [378, 45] on div "[PERSON_NAME] star Not rated t. [PHONE_NUMBER] | [EMAIL_ADDRESS][DOMAIN_NAME]" at bounding box center [382, 39] width 144 height 38
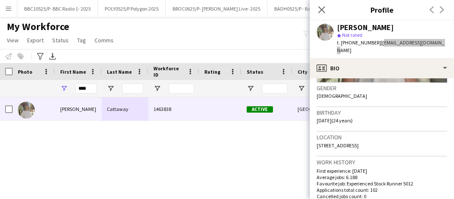
scroll to position [132, 0]
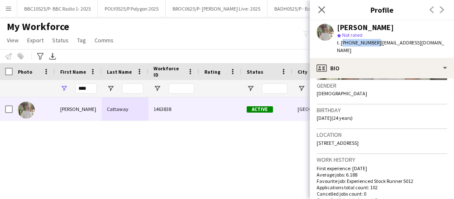
drag, startPoint x: 373, startPoint y: 44, endPoint x: 341, endPoint y: 44, distance: 32.3
click at [341, 44] on span "t. [PHONE_NUMBER]" at bounding box center [359, 42] width 44 height 6
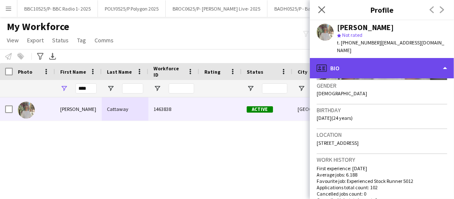
click at [370, 58] on div "profile Bio" at bounding box center [382, 68] width 144 height 20
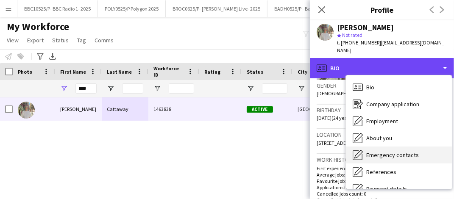
scroll to position [114, 0]
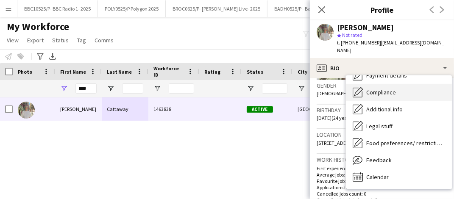
click at [384, 89] on span "Compliance" at bounding box center [382, 93] width 30 height 8
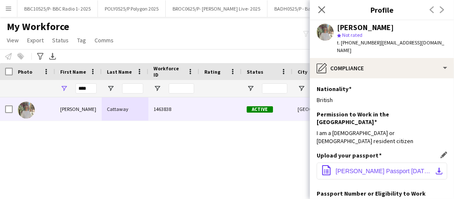
scroll to position [61, 0]
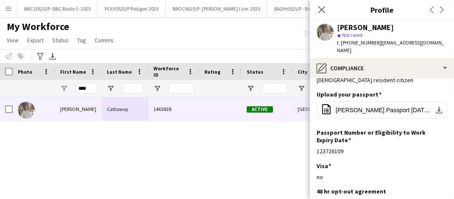
drag, startPoint x: 347, startPoint y: 126, endPoint x: 317, endPoint y: 125, distance: 30.6
click at [317, 125] on app-section-data-types "Nationality Edit this field British Permission to Work in the [GEOGRAPHIC_DATA]…" at bounding box center [382, 139] width 144 height 121
drag, startPoint x: 317, startPoint y: 125, endPoint x: 322, endPoint y: 126, distance: 5.2
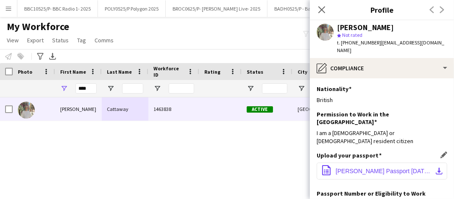
click at [371, 168] on span "[PERSON_NAME] Passport [DATE].pdf" at bounding box center [384, 171] width 96 height 7
click at [177, 40] on div "My Workforce View Views Default view Details New Starters New starters report N…" at bounding box center [227, 34] width 454 height 29
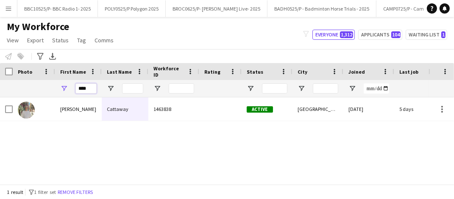
click at [81, 89] on input "****" at bounding box center [86, 89] width 21 height 10
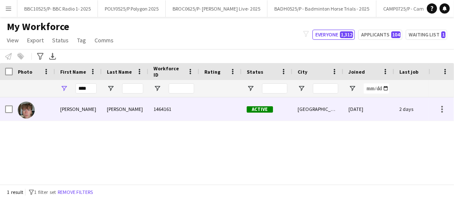
click at [87, 112] on div "[PERSON_NAME]" at bounding box center [78, 109] width 47 height 23
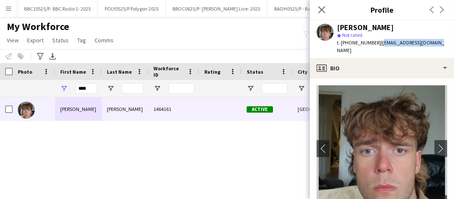
drag, startPoint x: 436, startPoint y: 43, endPoint x: 378, endPoint y: 42, distance: 58.1
click at [378, 42] on div "[PERSON_NAME] star Not rated t. [PHONE_NUMBER] | [EMAIL_ADDRESS][DOMAIN_NAME]" at bounding box center [382, 39] width 144 height 38
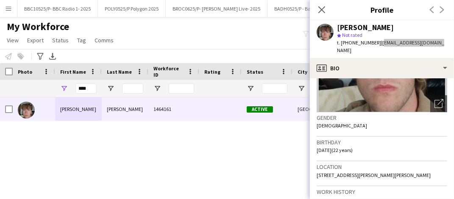
scroll to position [101, 0]
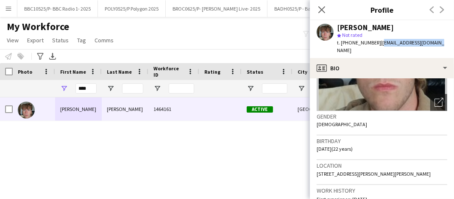
drag, startPoint x: 375, startPoint y: 43, endPoint x: 345, endPoint y: 44, distance: 30.6
click at [345, 44] on div "t. [PHONE_NUMBER] | [EMAIL_ADDRESS][DOMAIN_NAME]" at bounding box center [392, 46] width 110 height 15
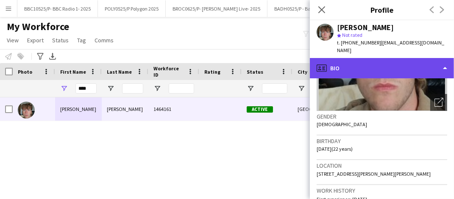
click at [379, 58] on div "profile Bio" at bounding box center [382, 68] width 144 height 20
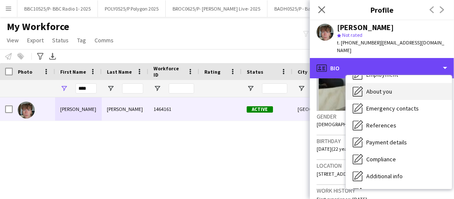
scroll to position [57, 0]
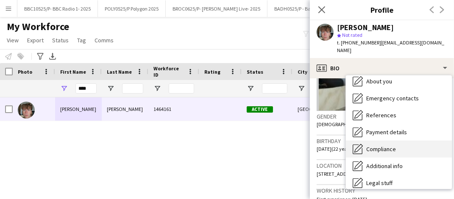
click at [376, 146] on span "Compliance" at bounding box center [382, 150] width 30 height 8
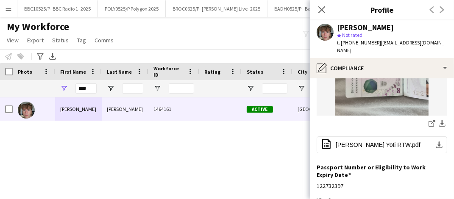
scroll to position [185, 0]
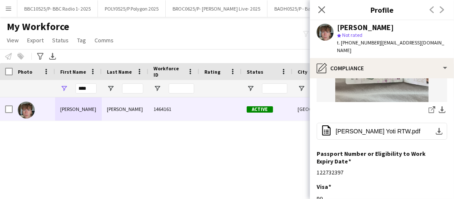
drag, startPoint x: 347, startPoint y: 146, endPoint x: 312, endPoint y: 146, distance: 35.2
click at [312, 146] on app-section-data-types "Nationality Edit this field British Permission to Work in the [GEOGRAPHIC_DATA]…" at bounding box center [382, 139] width 144 height 121
drag, startPoint x: 312, startPoint y: 146, endPoint x: 327, endPoint y: 149, distance: 15.6
click at [429, 108] on icon at bounding box center [432, 111] width 6 height 6
click at [91, 88] on input "****" at bounding box center [86, 89] width 21 height 10
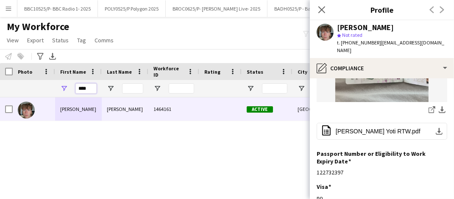
click at [91, 88] on input "****" at bounding box center [86, 89] width 21 height 10
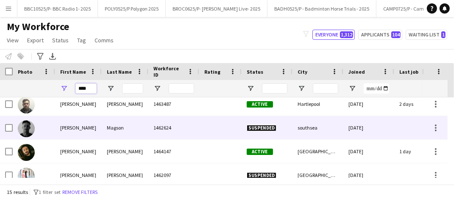
scroll to position [231, 0]
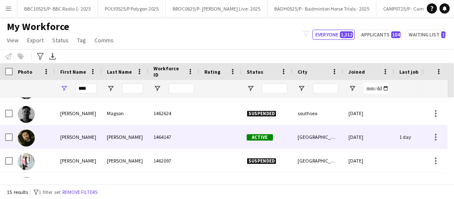
click at [96, 132] on div "[PERSON_NAME]" at bounding box center [78, 137] width 47 height 23
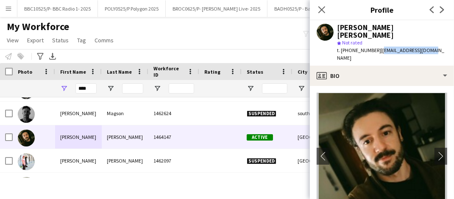
drag, startPoint x: 429, startPoint y: 44, endPoint x: 377, endPoint y: 41, distance: 52.3
click at [377, 41] on div "[PERSON_NAME] [PERSON_NAME] star Not rated t. [PHONE_NUMBER] | [EMAIL_ADDRESS][…" at bounding box center [382, 42] width 144 height 45
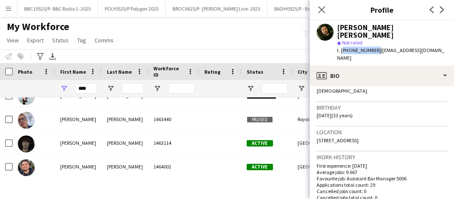
drag, startPoint x: 373, startPoint y: 42, endPoint x: 342, endPoint y: 43, distance: 31.4
click at [342, 47] on span "t. [PHONE_NUMBER]" at bounding box center [359, 50] width 44 height 6
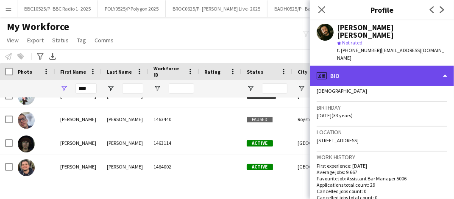
click at [370, 66] on div "profile Bio" at bounding box center [382, 76] width 144 height 20
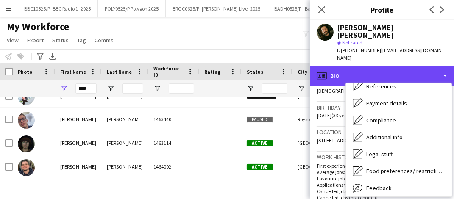
scroll to position [94, 0]
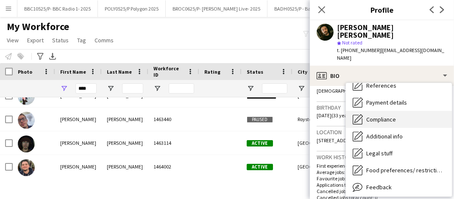
click at [389, 116] on span "Compliance" at bounding box center [382, 120] width 30 height 8
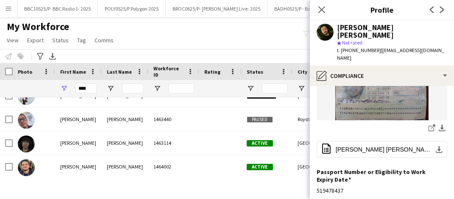
scroll to position [176, 0]
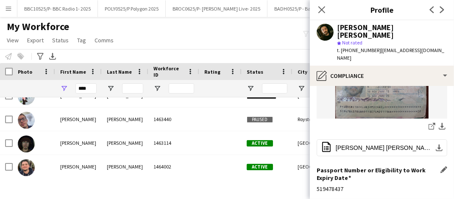
drag, startPoint x: 346, startPoint y: 158, endPoint x: 317, endPoint y: 158, distance: 28.4
click at [317, 185] on div "519478437" at bounding box center [382, 189] width 131 height 8
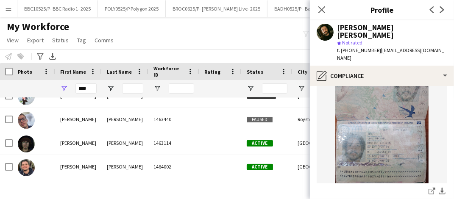
click at [364, 111] on img at bounding box center [382, 121] width 131 height 124
click at [429, 188] on icon "share-external-link-1" at bounding box center [432, 191] width 7 height 7
click at [87, 87] on input "****" at bounding box center [86, 89] width 21 height 10
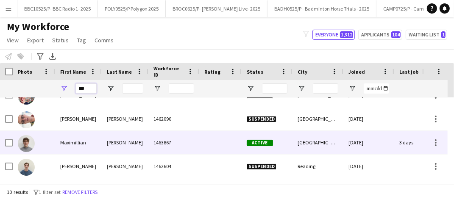
scroll to position [0, 0]
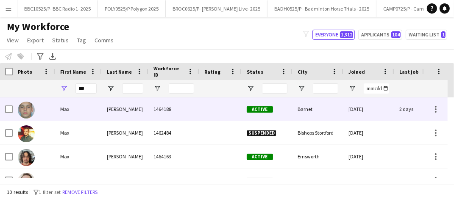
click at [109, 117] on div "[PERSON_NAME]" at bounding box center [125, 109] width 47 height 23
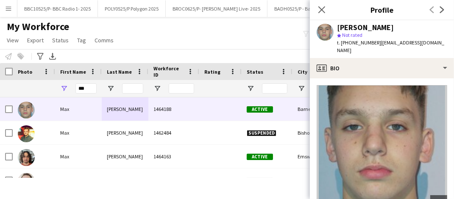
drag, startPoint x: 440, startPoint y: 42, endPoint x: 377, endPoint y: 40, distance: 62.8
click at [377, 40] on span "| [EMAIL_ADDRESS][DOMAIN_NAME]" at bounding box center [390, 46] width 107 height 14
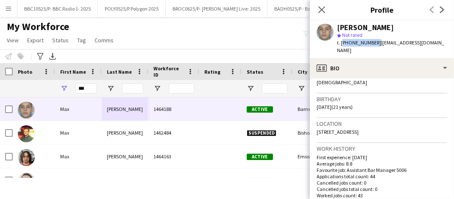
drag, startPoint x: 374, startPoint y: 43, endPoint x: 342, endPoint y: 44, distance: 32.3
click at [342, 44] on span "t. [PHONE_NUMBER]" at bounding box center [359, 42] width 44 height 6
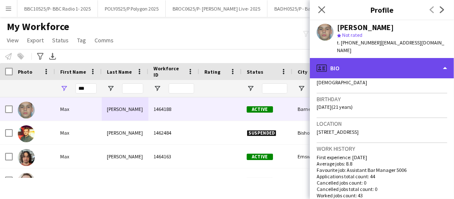
click at [371, 62] on div "profile Bio" at bounding box center [382, 68] width 144 height 20
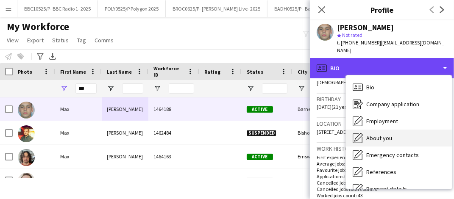
scroll to position [114, 0]
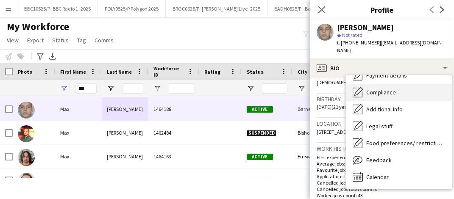
click at [390, 88] on div "Compliance Compliance" at bounding box center [399, 92] width 106 height 17
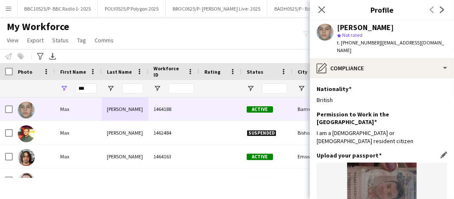
scroll to position [174, 0]
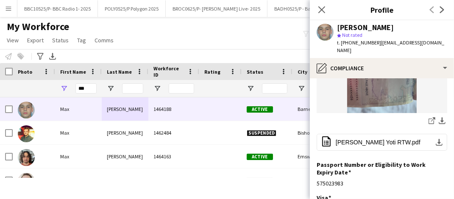
drag, startPoint x: 348, startPoint y: 159, endPoint x: 315, endPoint y: 159, distance: 33.1
click at [315, 159] on app-section-data-types "Nationality Edit this field British Permission to Work in the [GEOGRAPHIC_DATA]…" at bounding box center [382, 139] width 144 height 121
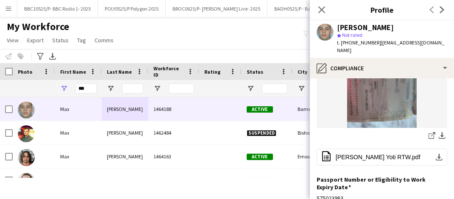
scroll to position [160, 0]
click at [429, 133] on icon at bounding box center [432, 136] width 6 height 6
click at [92, 89] on input "***" at bounding box center [86, 89] width 21 height 10
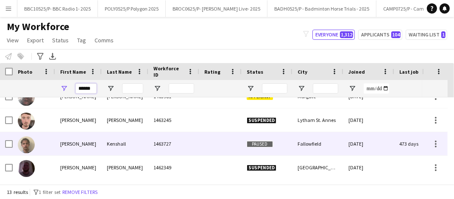
scroll to position [95, 0]
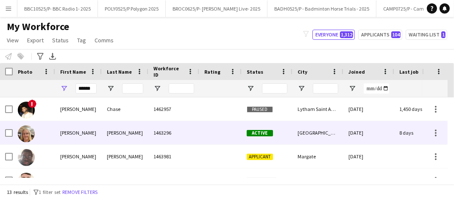
click at [153, 135] on div "1463296" at bounding box center [174, 132] width 51 height 23
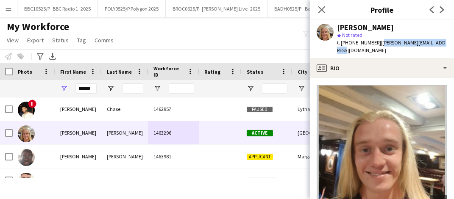
drag, startPoint x: 440, startPoint y: 45, endPoint x: 377, endPoint y: 44, distance: 62.8
click at [377, 44] on div "[PERSON_NAME] star Not rated t. [PHONE_NUMBER] | [PERSON_NAME][EMAIL_ADDRESS][D…" at bounding box center [382, 39] width 144 height 38
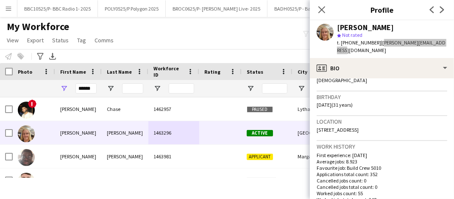
scroll to position [147, 0]
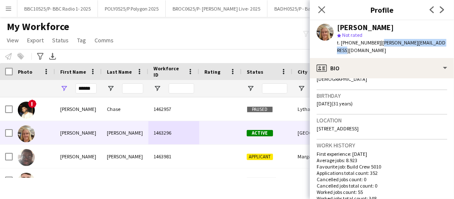
drag, startPoint x: 376, startPoint y: 44, endPoint x: 341, endPoint y: 43, distance: 35.2
click at [341, 43] on div "t. [PHONE_NUMBER] | [PERSON_NAME][EMAIL_ADDRESS][DOMAIN_NAME]" at bounding box center [392, 46] width 110 height 15
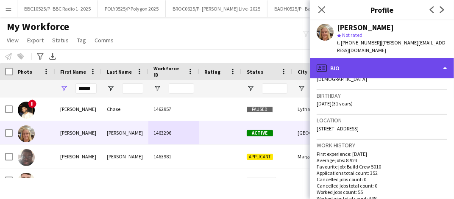
click at [370, 62] on div "profile Bio" at bounding box center [382, 68] width 144 height 20
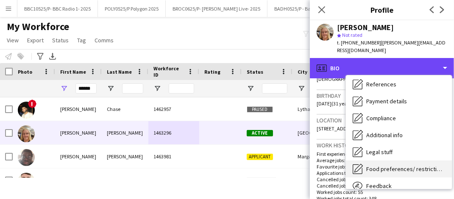
scroll to position [114, 0]
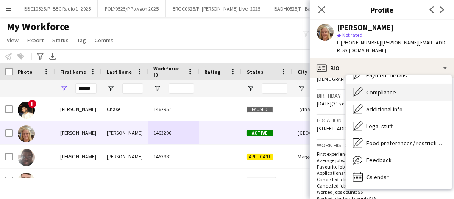
click at [389, 89] on span "Compliance" at bounding box center [382, 93] width 30 height 8
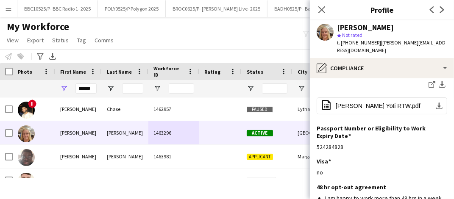
scroll to position [210, 0]
drag, startPoint x: 351, startPoint y: 123, endPoint x: 311, endPoint y: 122, distance: 39.9
click at [311, 122] on app-section-data-types "Nationality Edit this field British Permission to Work in the [GEOGRAPHIC_DATA]…" at bounding box center [382, 139] width 144 height 121
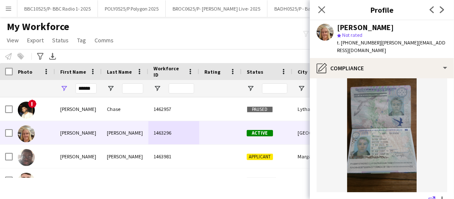
click at [429, 197] on icon "share-external-link-1" at bounding box center [432, 200] width 7 height 7
click at [84, 87] on input "******" at bounding box center [86, 89] width 21 height 10
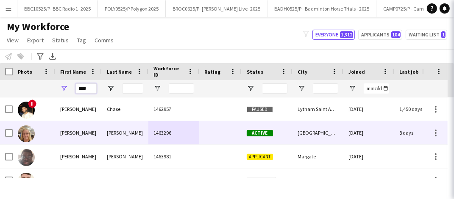
scroll to position [62, 0]
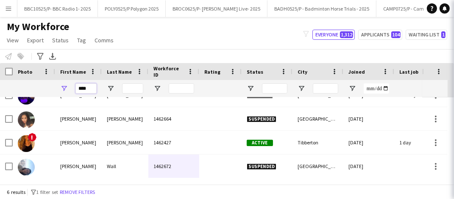
type input "****"
click at [210, 42] on div "My Workforce View Views Default view Details New Starters New starters report N…" at bounding box center [227, 34] width 454 height 29
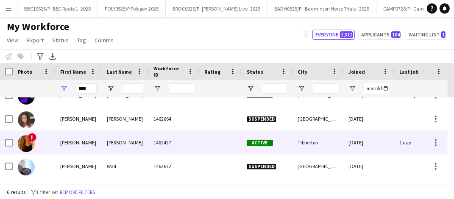
click at [129, 134] on div "[PERSON_NAME]" at bounding box center [125, 142] width 47 height 23
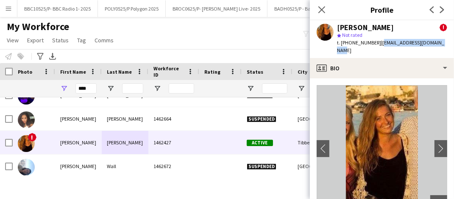
drag, startPoint x: 440, startPoint y: 41, endPoint x: 375, endPoint y: 41, distance: 65.8
click at [375, 41] on div "[PERSON_NAME] ! star Not rated t. [PHONE_NUMBER] | [EMAIL_ADDRESS][DOMAIN_NAME]" at bounding box center [382, 39] width 144 height 38
drag, startPoint x: 375, startPoint y: 41, endPoint x: 384, endPoint y: 33, distance: 12.6
click at [384, 33] on div "star Not rated" at bounding box center [392, 35] width 110 height 8
drag, startPoint x: 375, startPoint y: 44, endPoint x: 443, endPoint y: 45, distance: 68.3
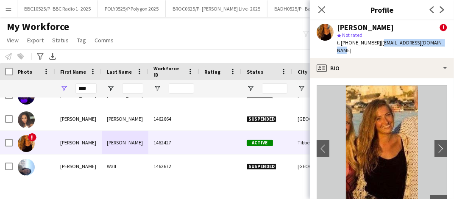
click at [443, 45] on div "[PERSON_NAME] ! star Not rated t. [PHONE_NUMBER] | [EMAIL_ADDRESS][DOMAIN_NAME]" at bounding box center [382, 39] width 144 height 38
click at [412, 44] on span "| [EMAIL_ADDRESS][DOMAIN_NAME]" at bounding box center [390, 46] width 107 height 14
drag, startPoint x: 438, startPoint y: 43, endPoint x: 374, endPoint y: 42, distance: 64.1
click at [374, 42] on div "[PERSON_NAME] ! star Not rated t. [PHONE_NUMBER] | [EMAIL_ADDRESS][DOMAIN_NAME]" at bounding box center [382, 39] width 144 height 38
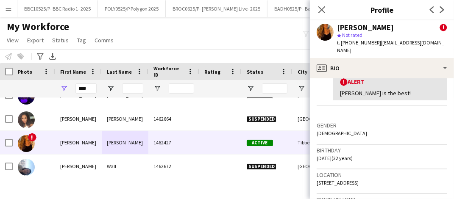
scroll to position [180, 0]
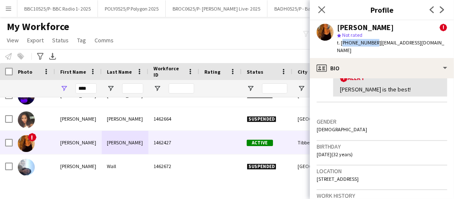
drag, startPoint x: 372, startPoint y: 42, endPoint x: 342, endPoint y: 44, distance: 29.8
click at [342, 44] on span "t. [PHONE_NUMBER]" at bounding box center [359, 42] width 44 height 6
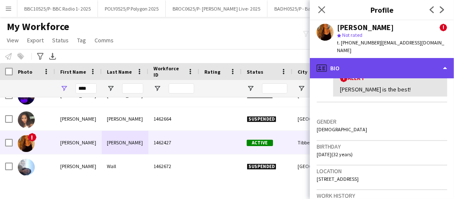
click at [388, 58] on div "profile Bio" at bounding box center [382, 68] width 144 height 20
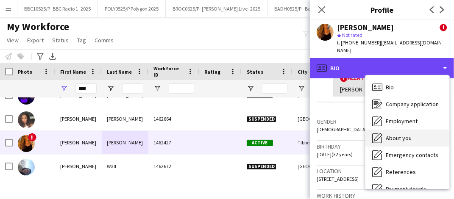
scroll to position [97, 0]
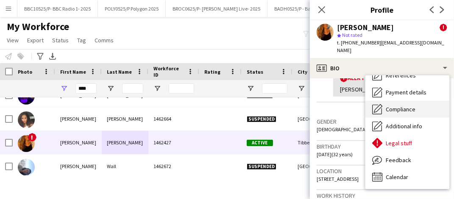
click at [407, 106] on span "Compliance" at bounding box center [401, 110] width 30 height 8
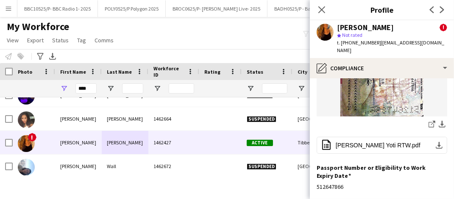
scroll to position [164, 0]
drag, startPoint x: 346, startPoint y: 170, endPoint x: 316, endPoint y: 171, distance: 30.1
click at [316, 171] on app-section-data-types "Nationality Edit this field British Permission to Work in the [GEOGRAPHIC_DATA]…" at bounding box center [382, 139] width 144 height 121
click at [429, 120] on icon "share-external-link-1" at bounding box center [432, 123] width 7 height 7
